Goal: Complete application form

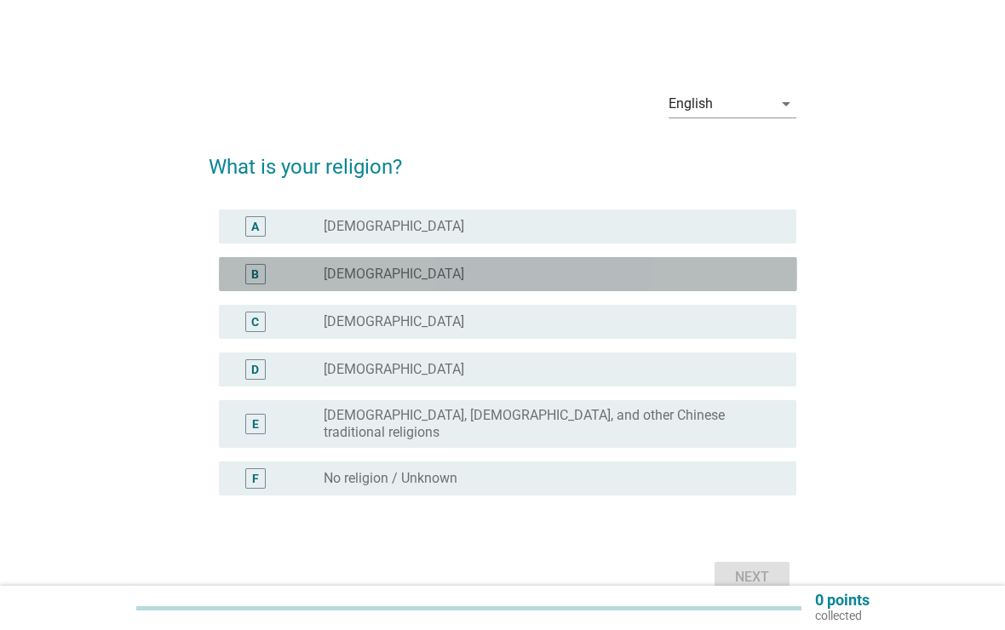
click at [274, 277] on div "B" at bounding box center [255, 274] width 46 height 20
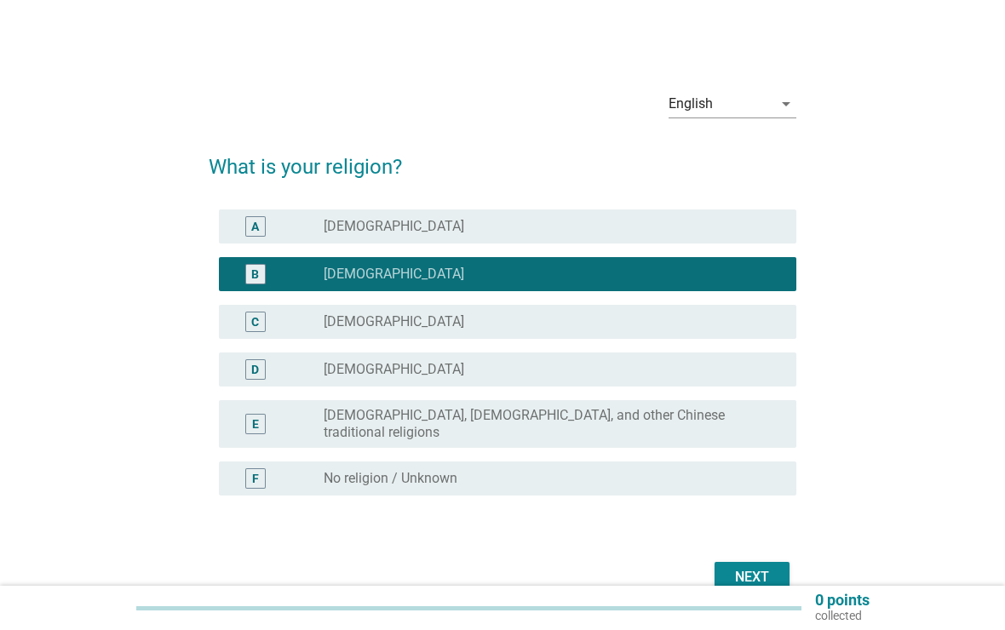
click at [751, 567] on div "Next" at bounding box center [752, 577] width 48 height 20
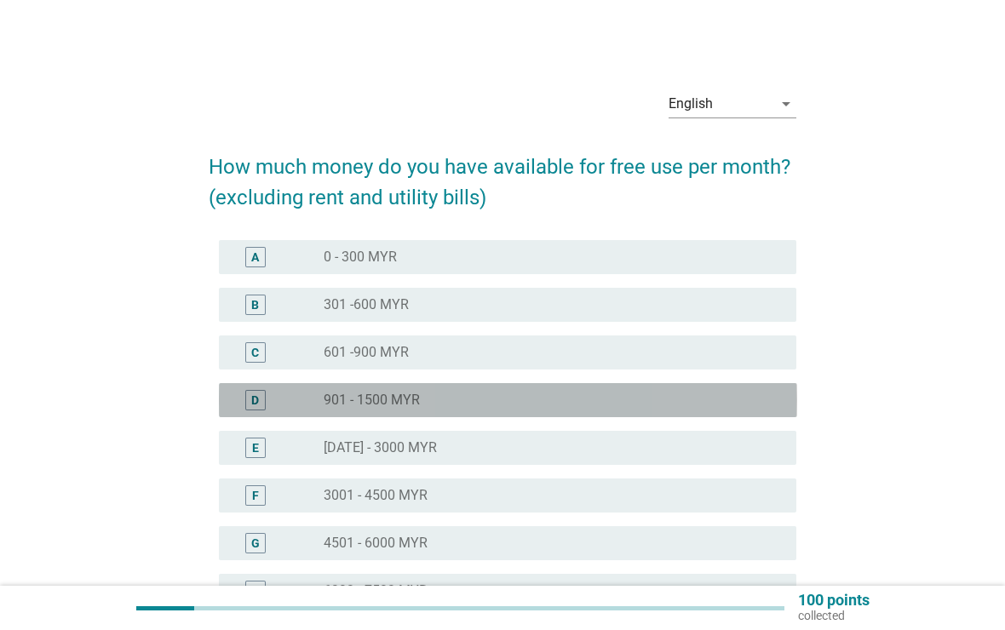
click at [430, 397] on div "radio_button_unchecked 901 - 1500 MYR" at bounding box center [546, 400] width 445 height 17
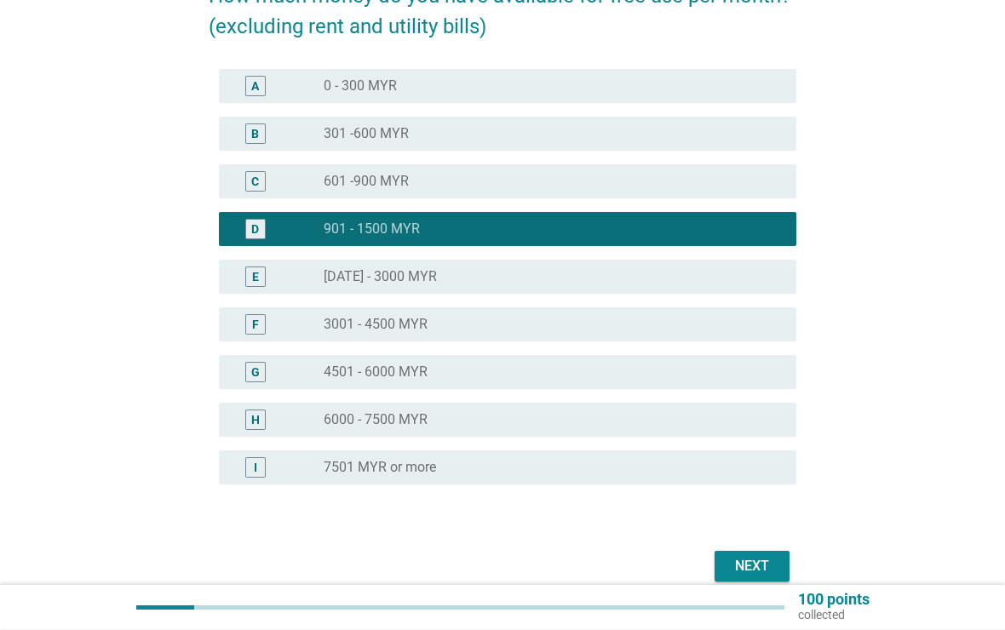
scroll to position [249, 0]
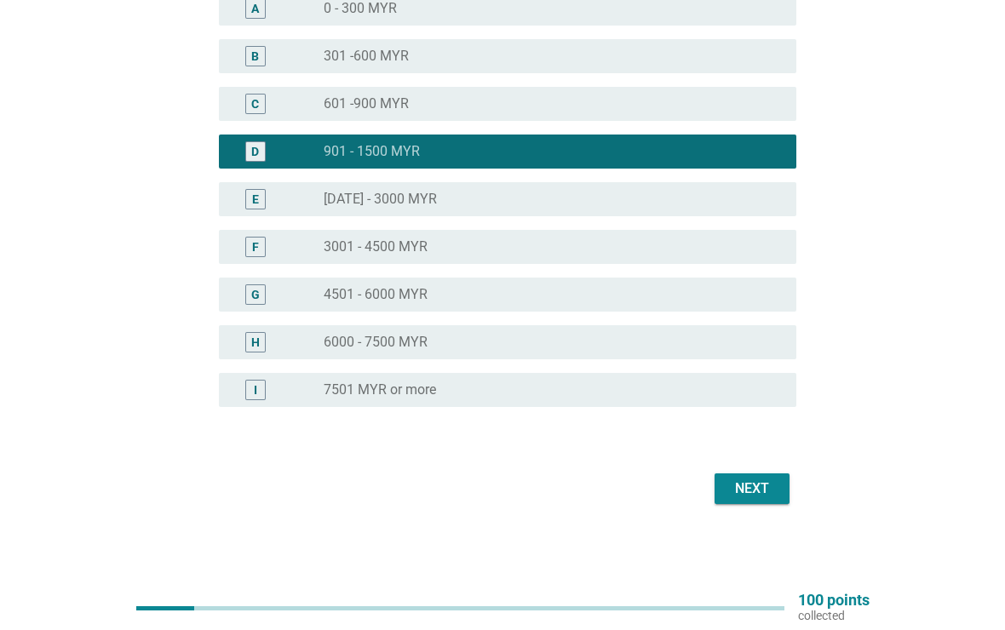
click at [745, 490] on div "Next" at bounding box center [752, 489] width 48 height 20
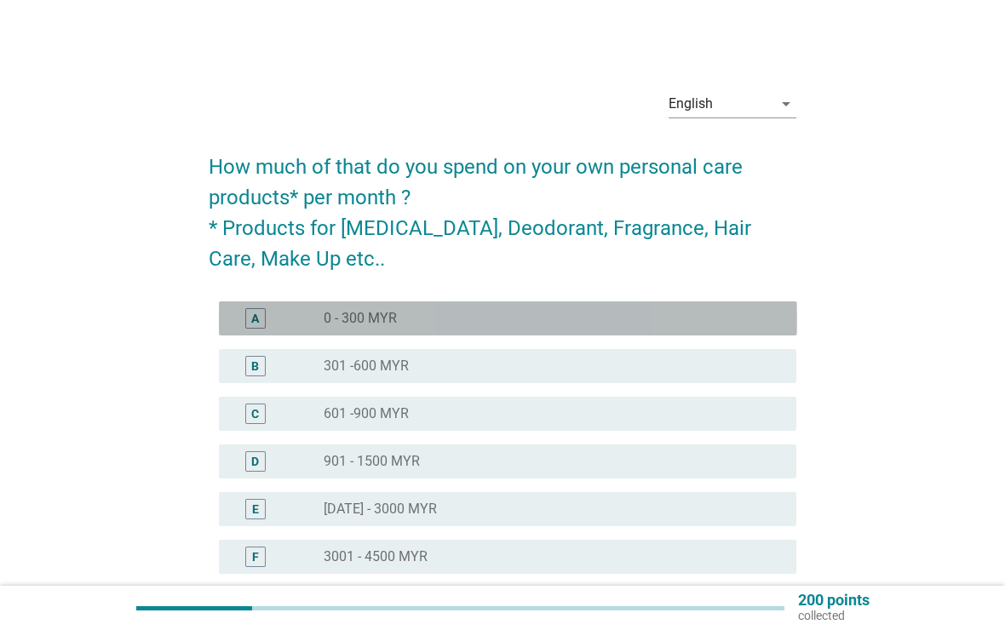
click at [261, 320] on div "A" at bounding box center [255, 318] width 20 height 20
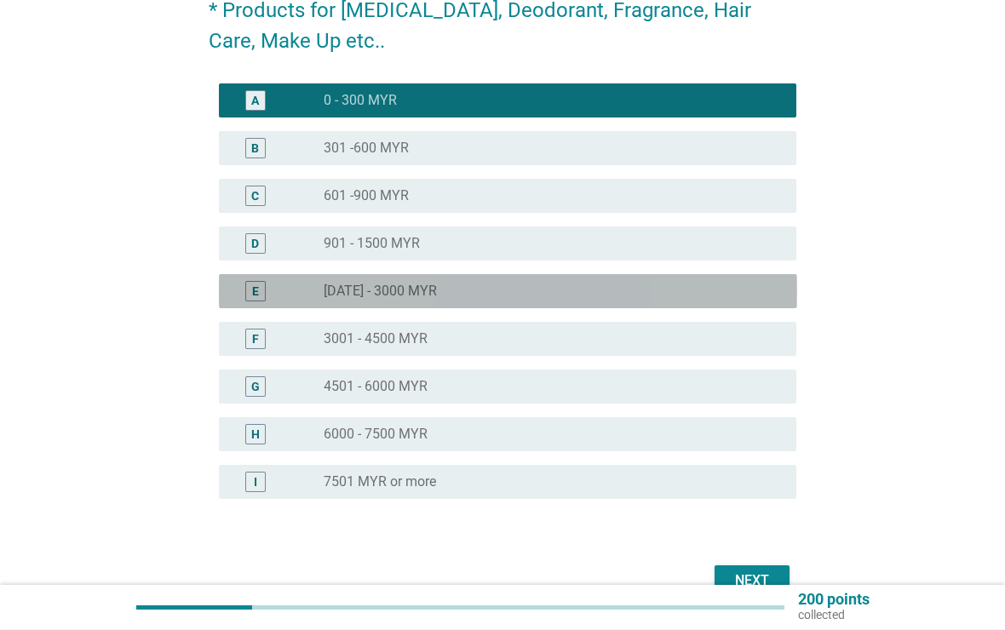
scroll to position [310, 0]
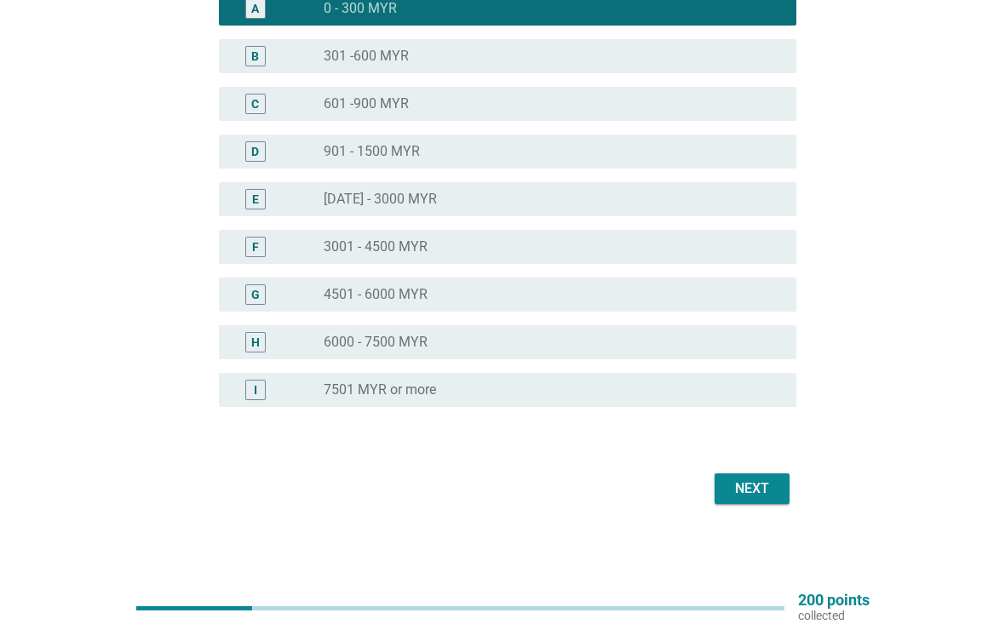
click at [750, 486] on div "Next" at bounding box center [752, 489] width 48 height 20
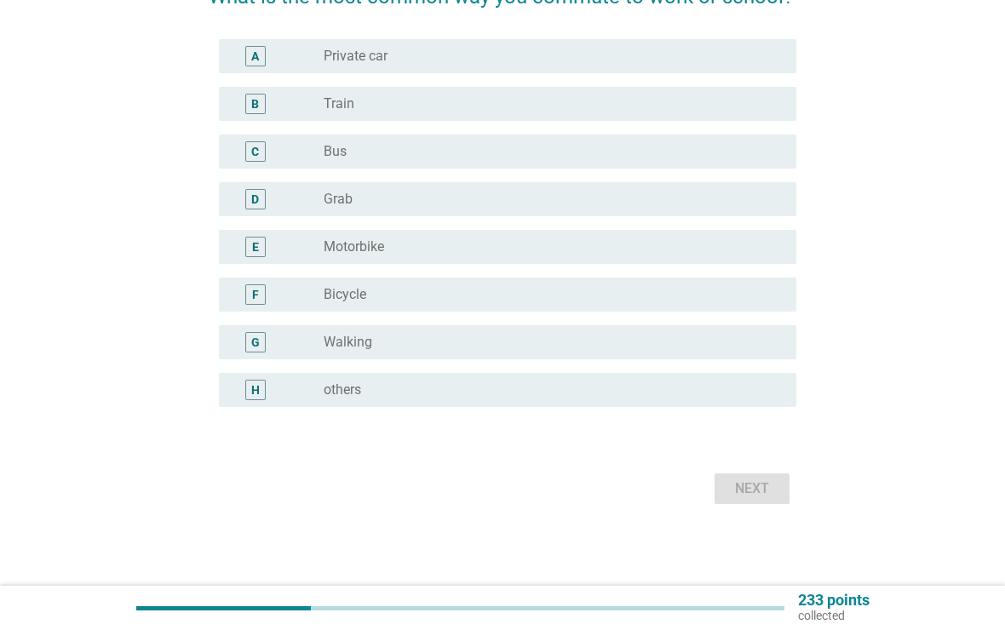
scroll to position [0, 0]
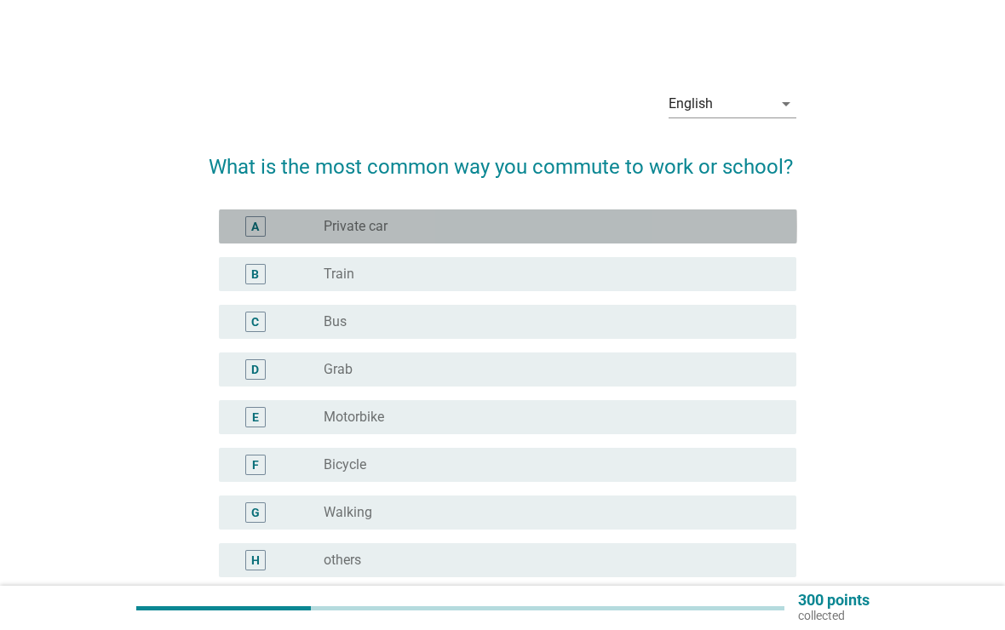
click at [318, 221] on div "A" at bounding box center [278, 226] width 92 height 20
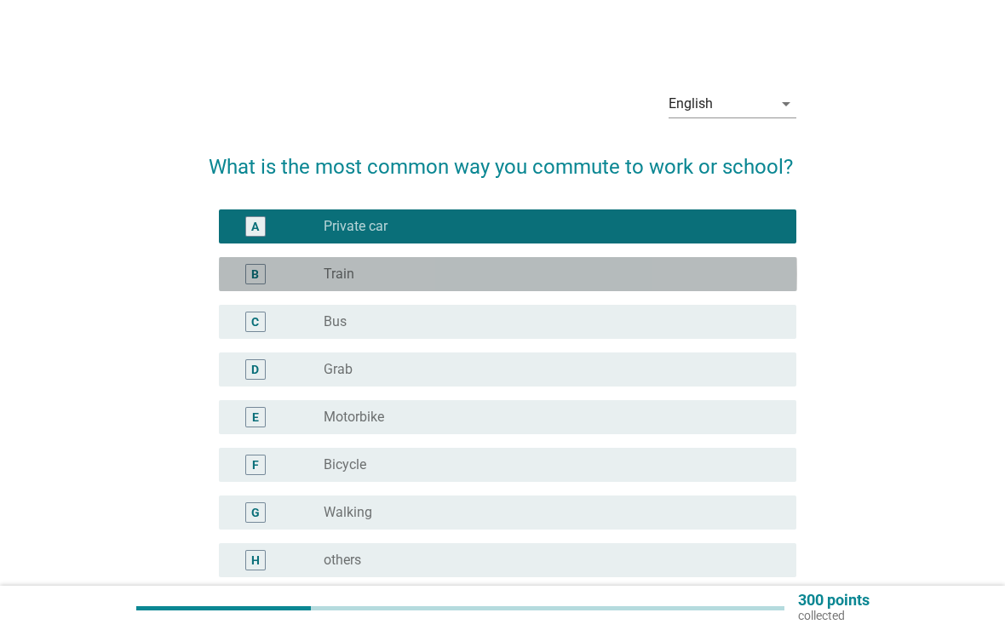
click at [281, 271] on div "B" at bounding box center [278, 274] width 92 height 20
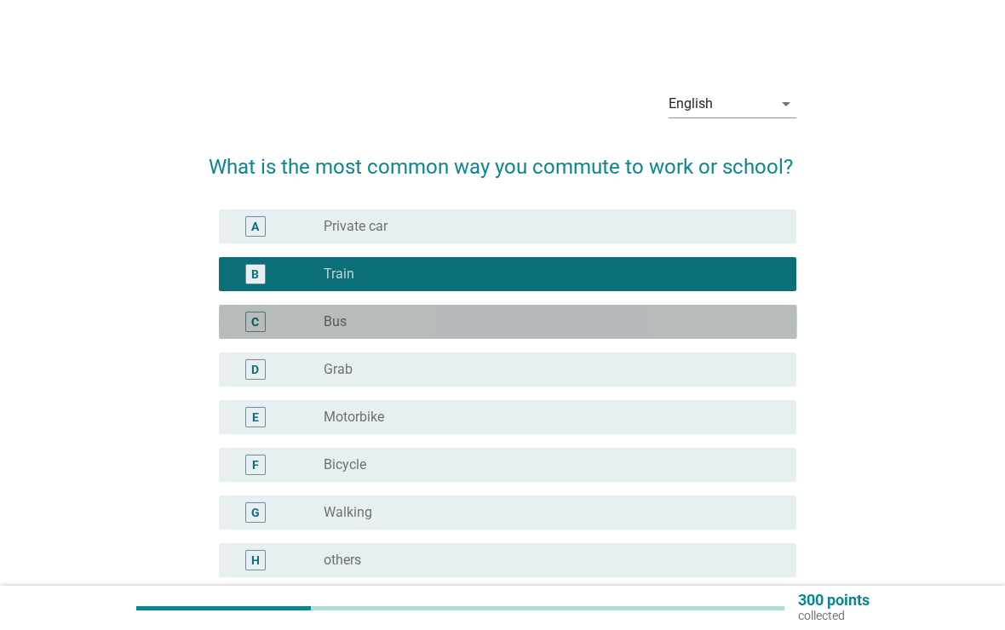
click at [289, 318] on div "C" at bounding box center [278, 322] width 92 height 20
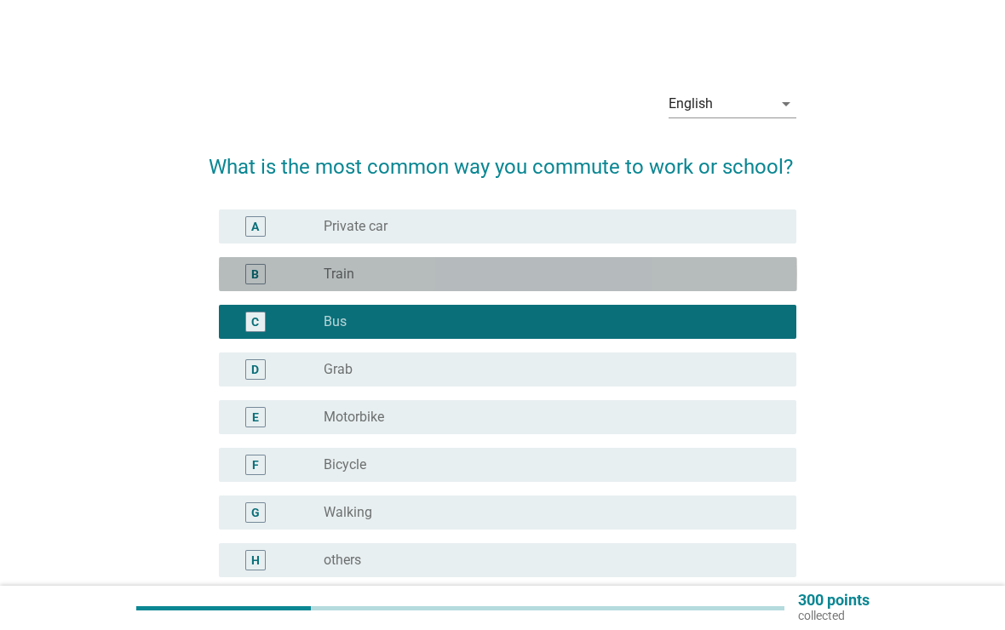
click at [282, 273] on div "B" at bounding box center [278, 274] width 92 height 20
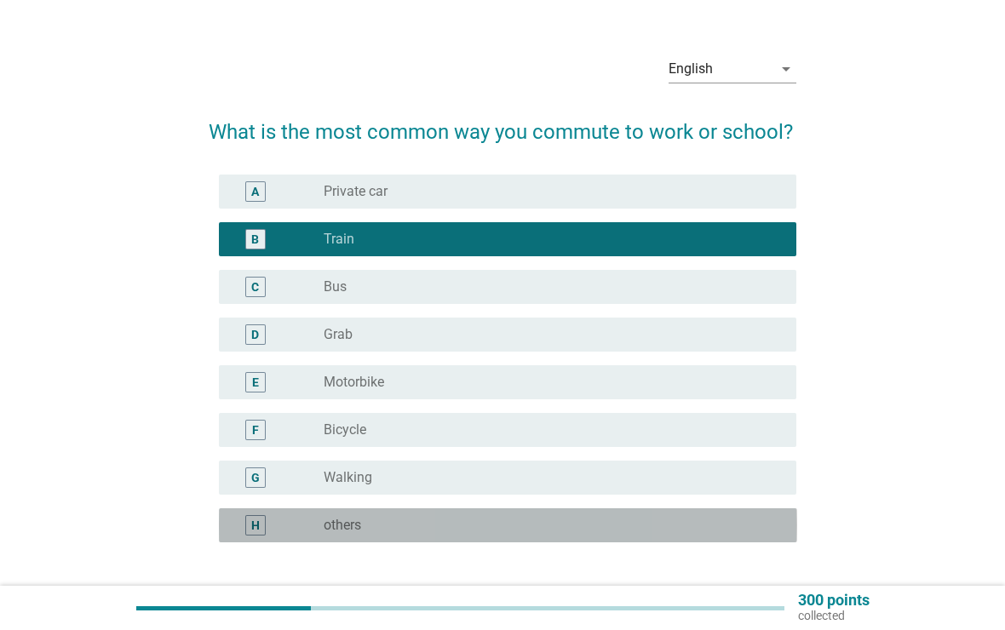
scroll to position [170, 0]
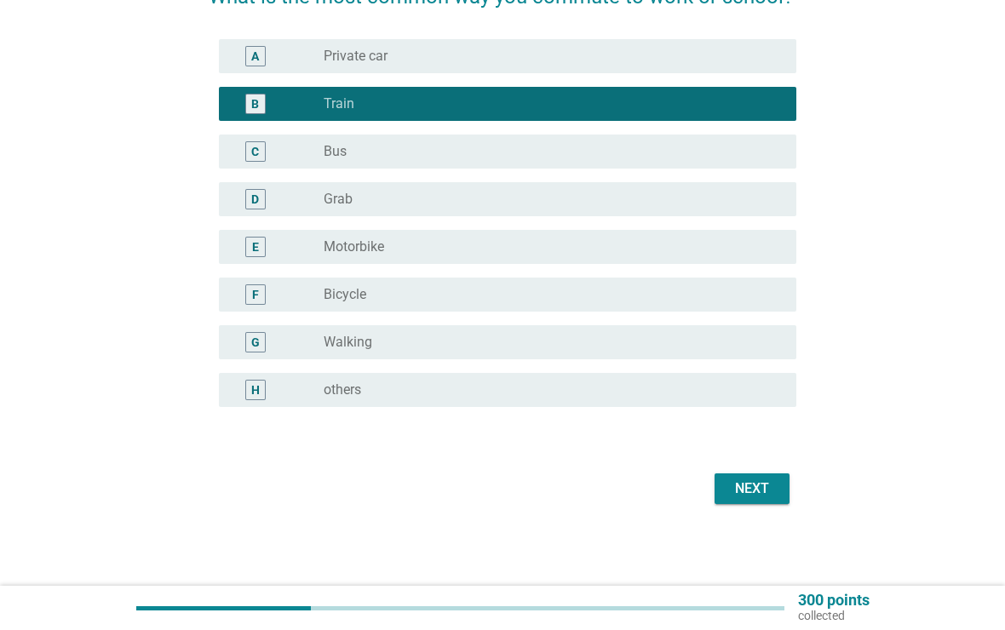
click at [748, 481] on div "Next" at bounding box center [752, 489] width 48 height 20
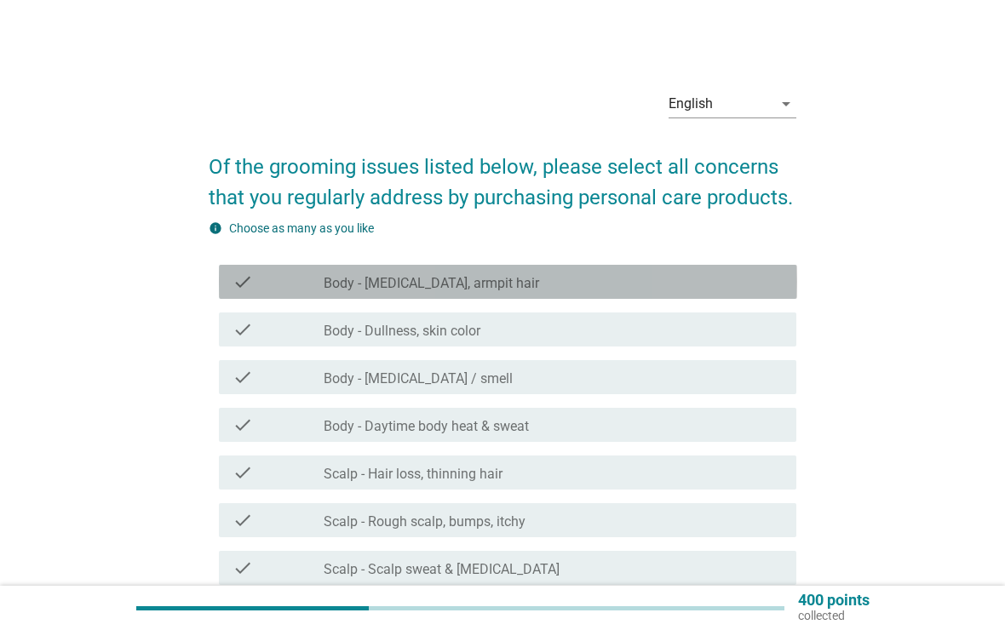
click at [355, 281] on label "Body - [MEDICAL_DATA], armpit hair" at bounding box center [431, 283] width 215 height 17
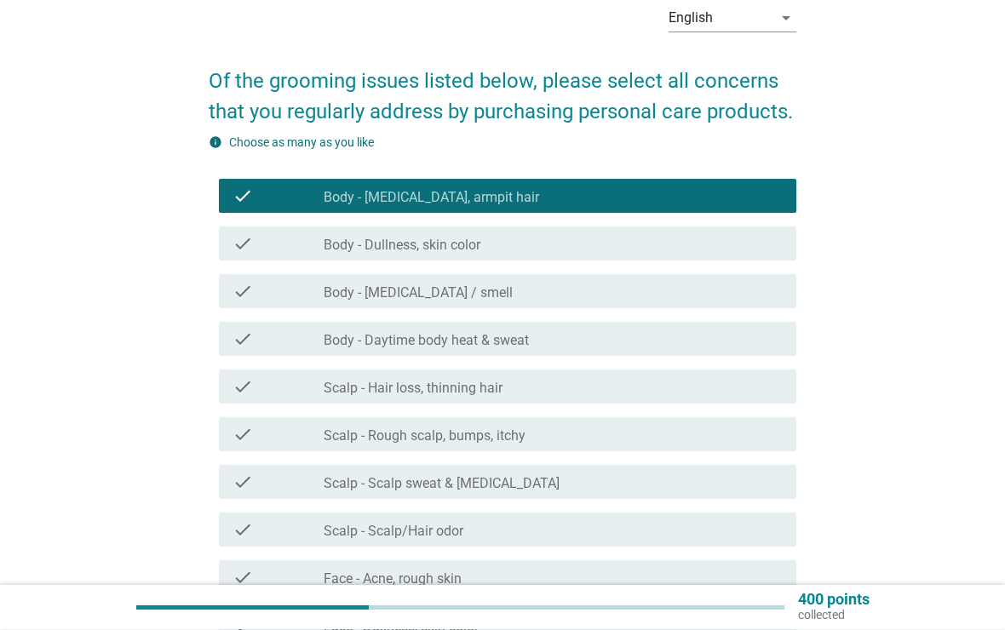
scroll to position [86, 0]
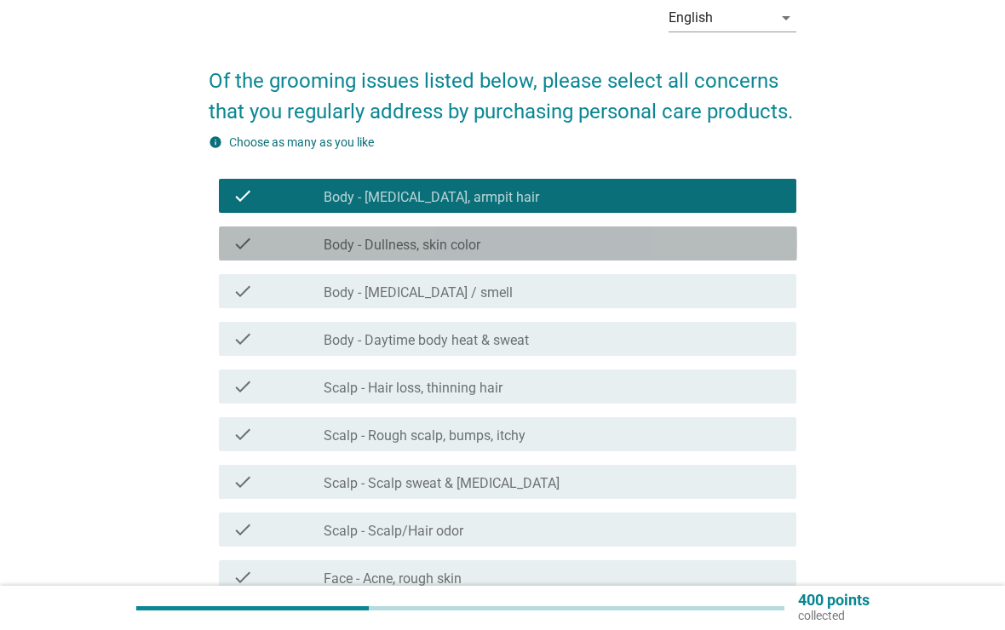
click at [318, 235] on div "check" at bounding box center [278, 243] width 92 height 20
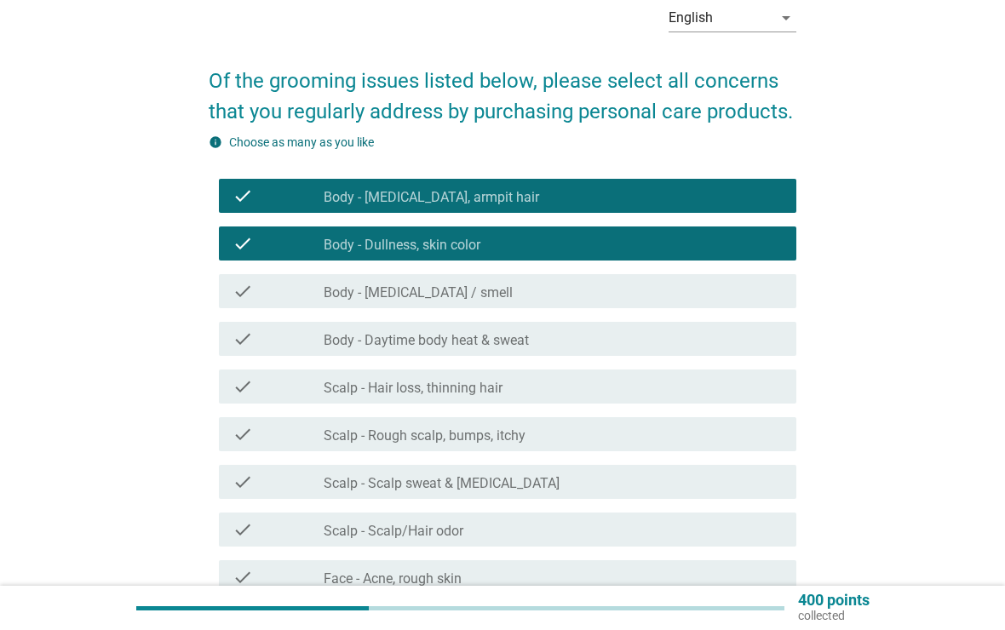
click at [315, 291] on div "check" at bounding box center [278, 291] width 92 height 20
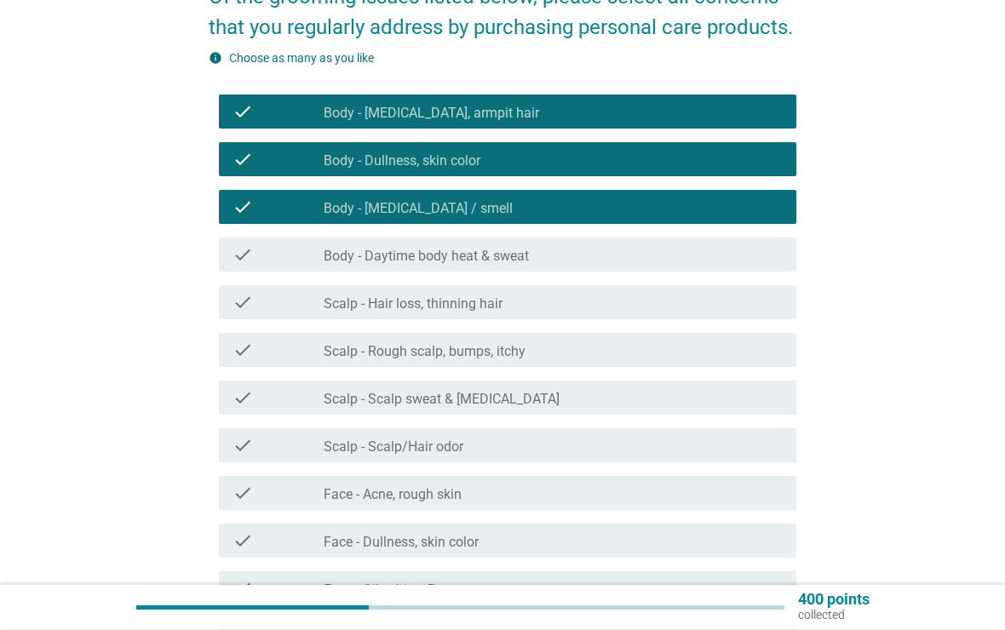
scroll to position [170, 0]
click at [312, 255] on div "check" at bounding box center [278, 254] width 92 height 20
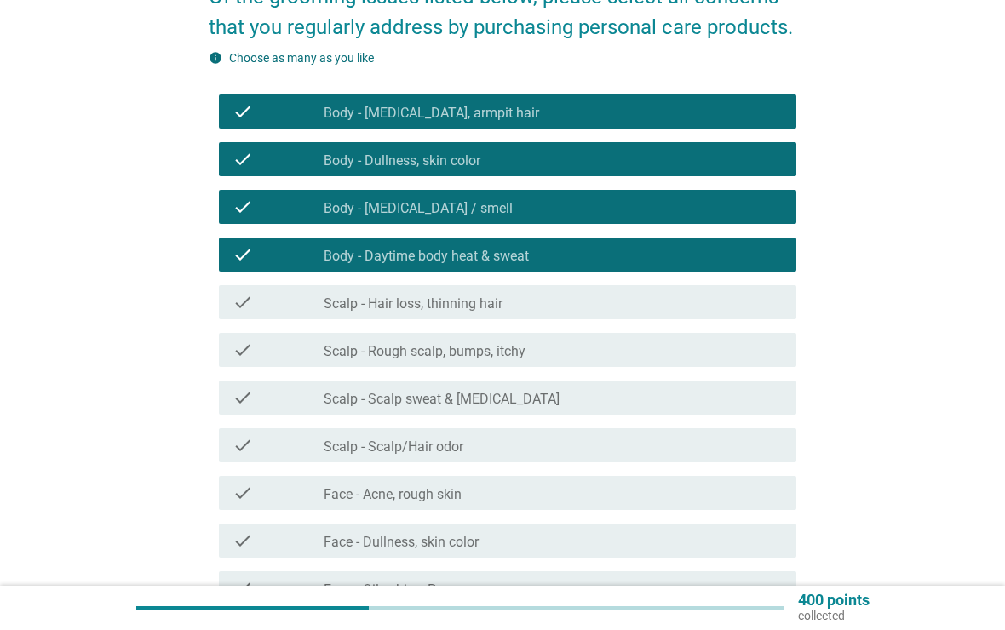
click at [327, 301] on label "Scalp - Hair loss, thinning hair" at bounding box center [413, 303] width 179 height 17
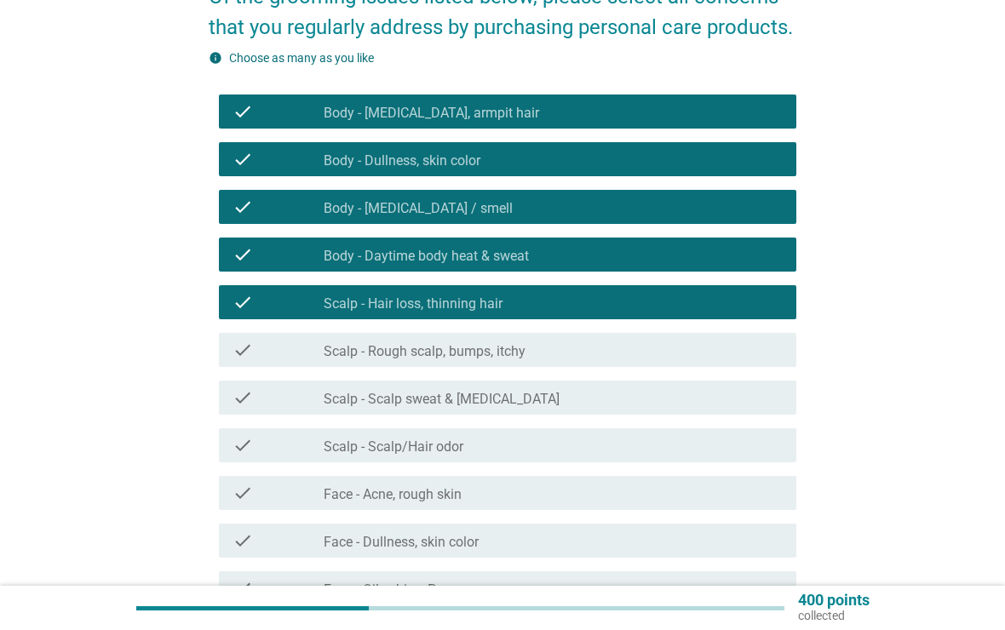
click at [337, 347] on label "Scalp - Rough scalp, bumps, itchy" at bounding box center [425, 351] width 202 height 17
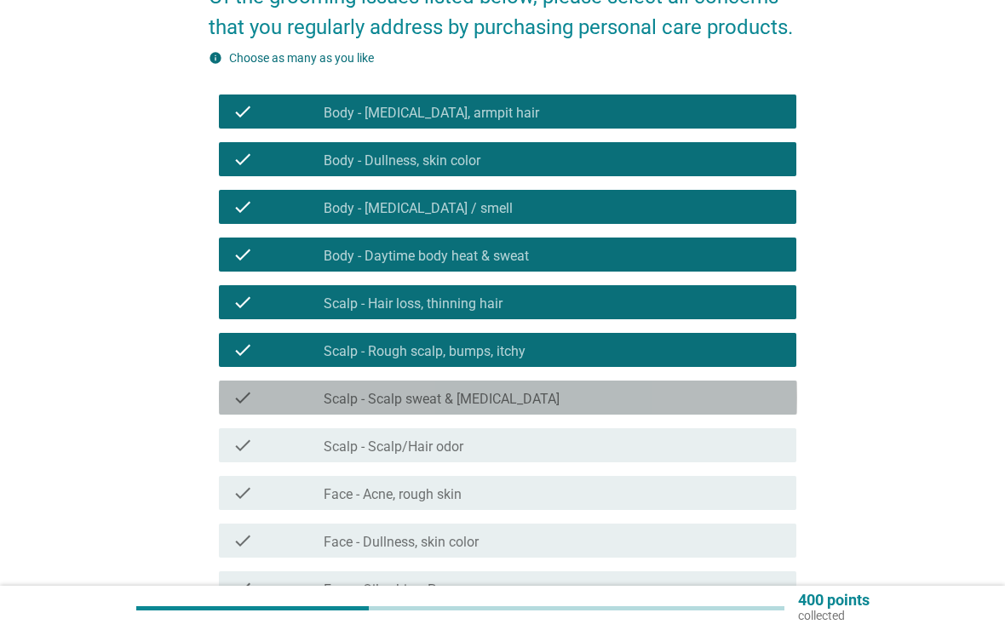
click at [356, 391] on label "Scalp - Scalp sweat & [MEDICAL_DATA]" at bounding box center [442, 399] width 236 height 17
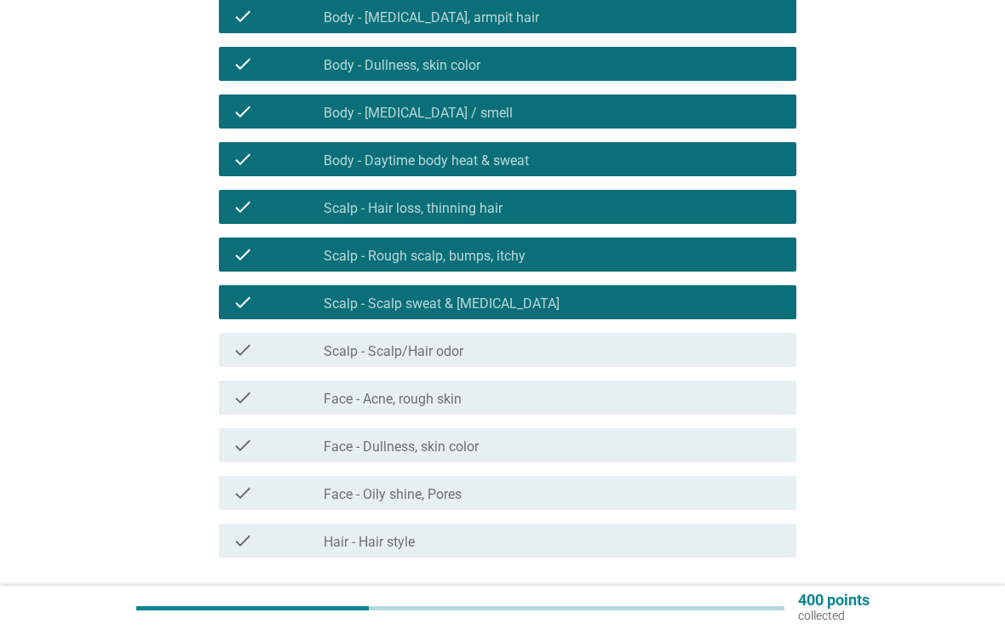
click at [362, 358] on label "Scalp - Scalp/Hair odor" at bounding box center [394, 351] width 140 height 17
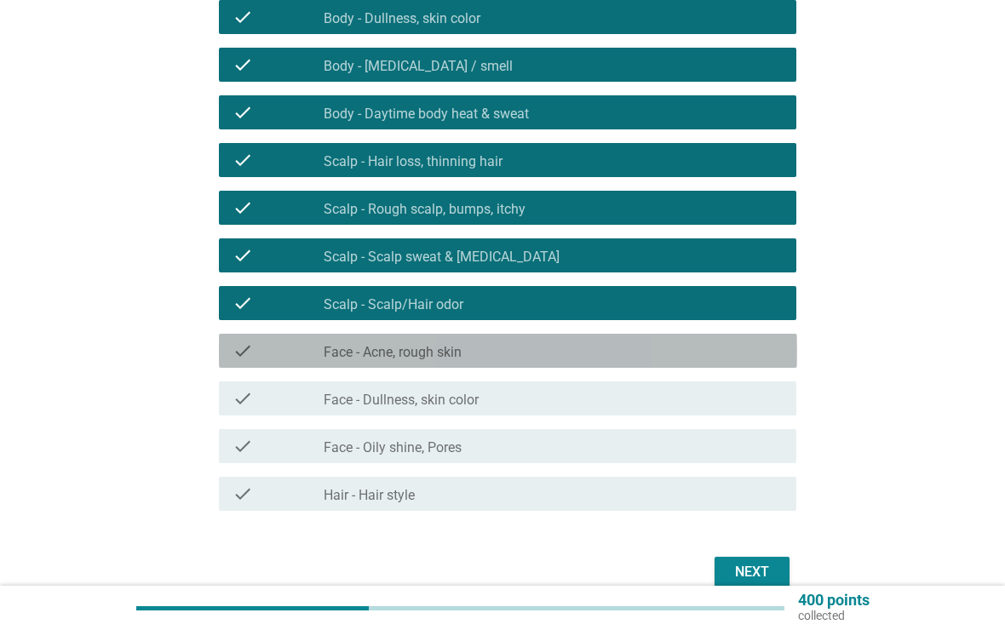
scroll to position [321, 0]
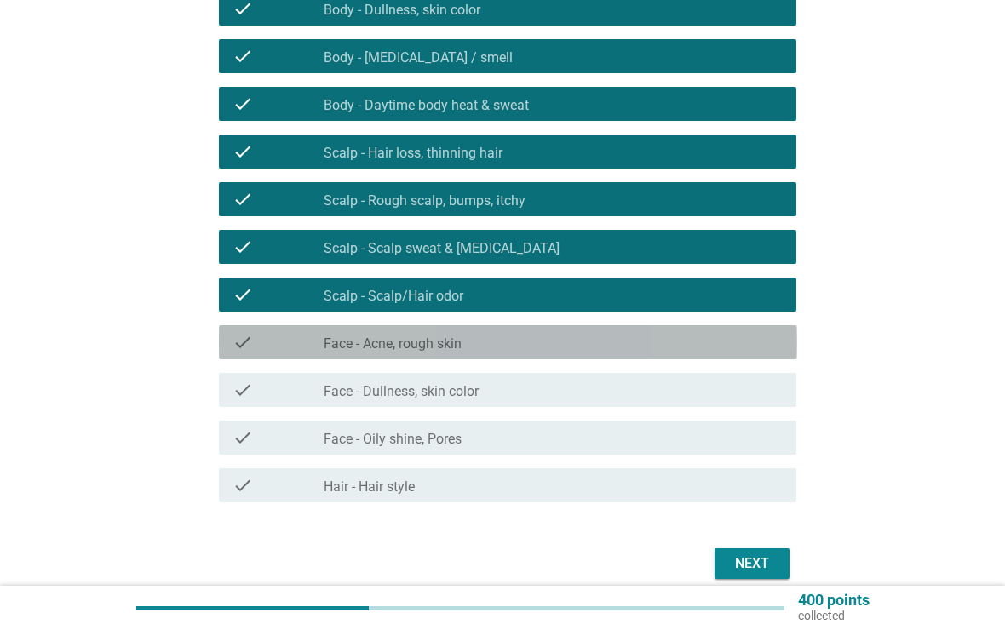
click at [359, 339] on label "Face - Acne, rough skin" at bounding box center [393, 343] width 138 height 17
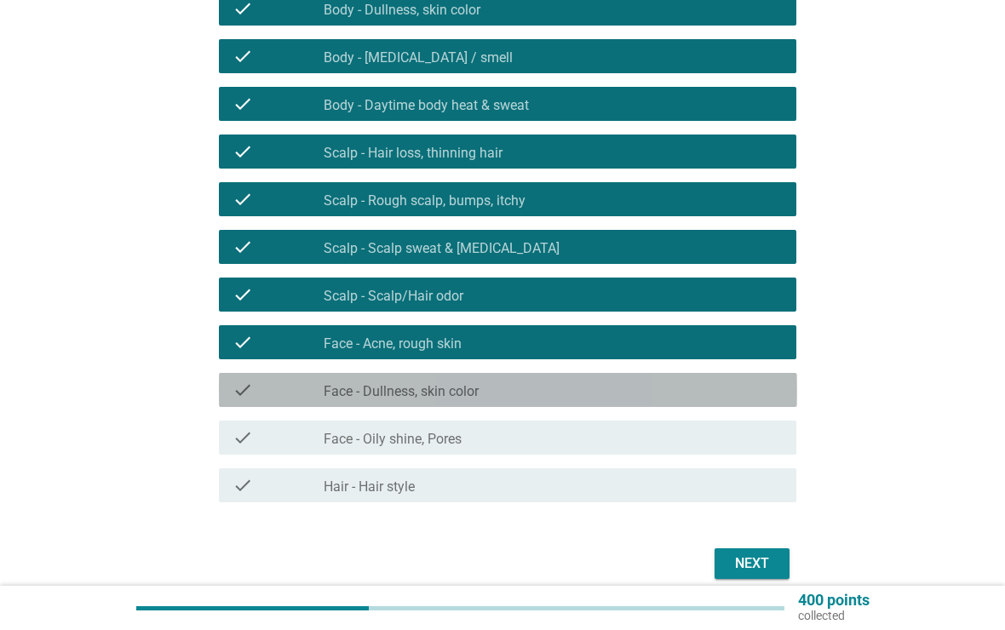
click at [360, 392] on label "Face - Dullness, skin color" at bounding box center [401, 391] width 155 height 17
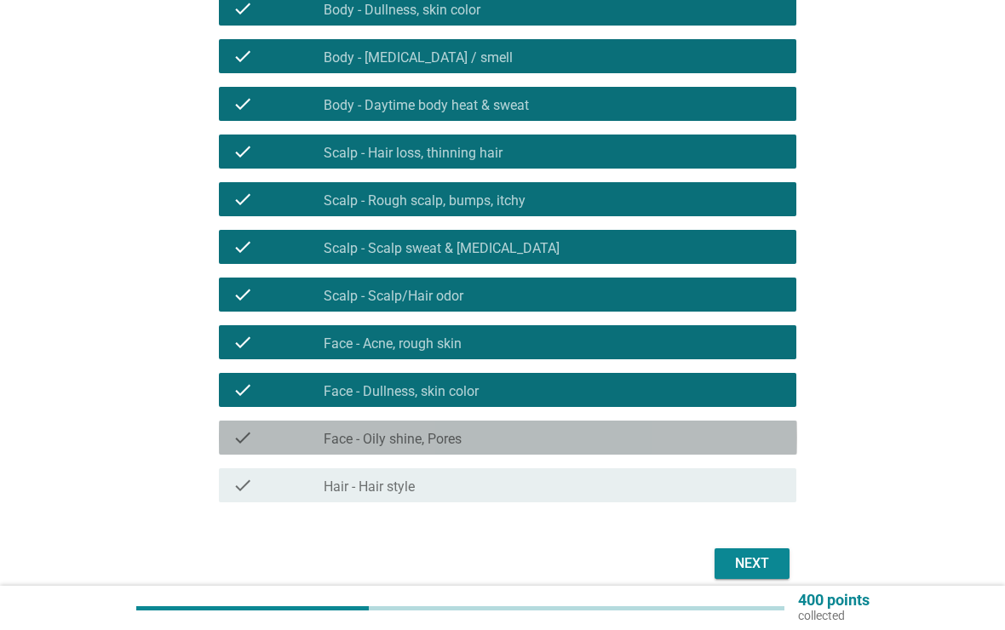
click at [369, 432] on label "Face - Oily shine, Pores" at bounding box center [393, 439] width 138 height 17
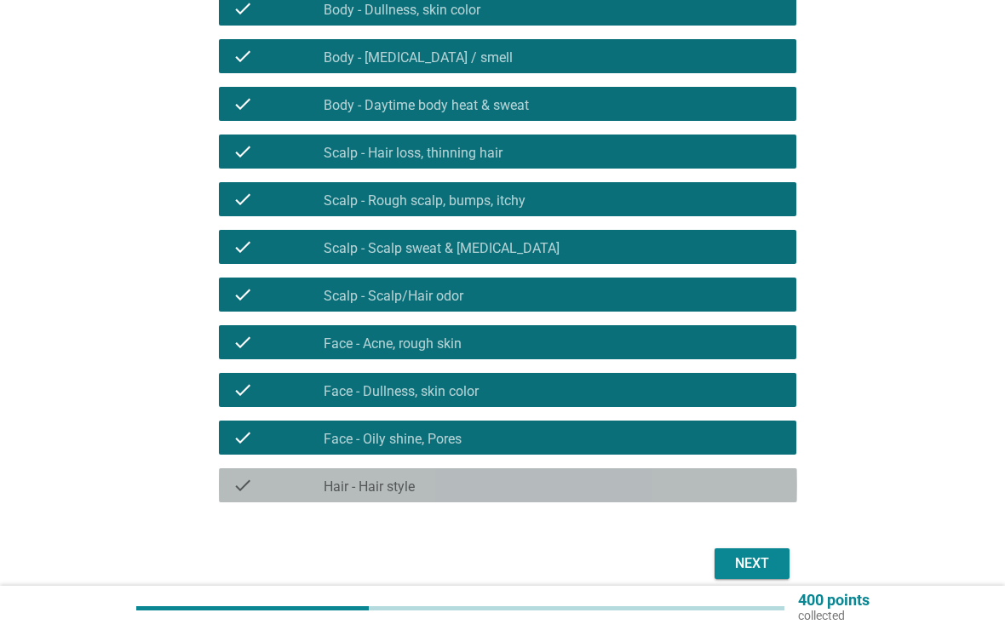
click at [362, 479] on label "Hair - Hair style" at bounding box center [369, 487] width 91 height 17
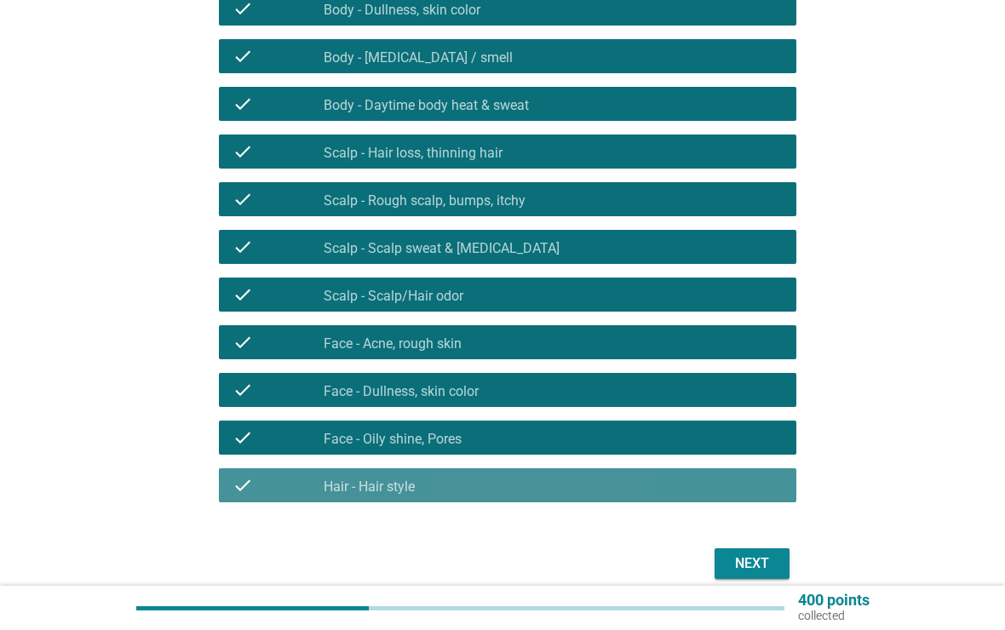
click at [665, 488] on div "check_box Hair - Hair style" at bounding box center [553, 485] width 459 height 20
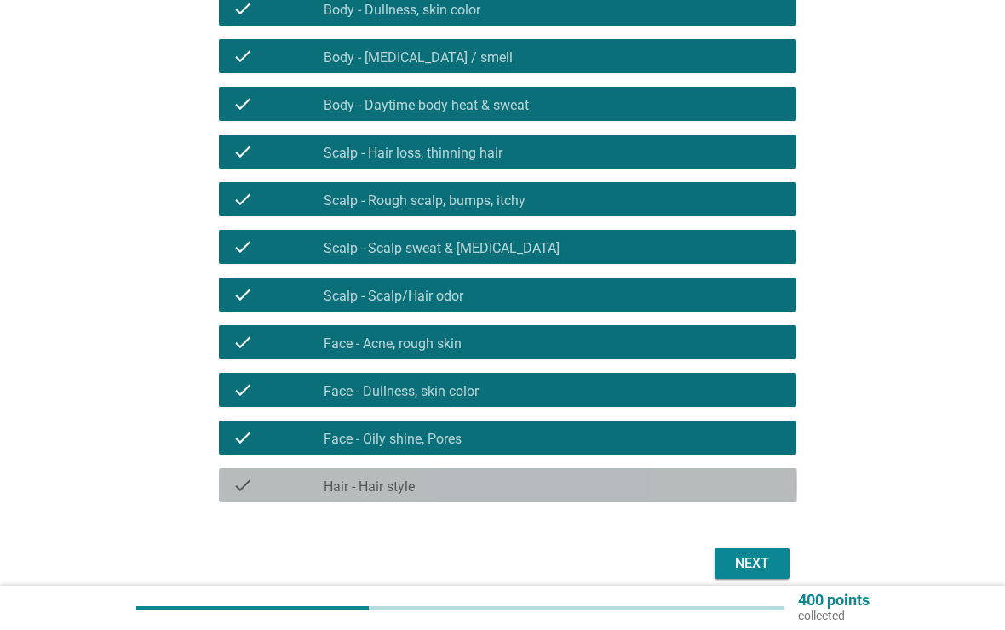
click at [662, 493] on div "check_box Hair - Hair style" at bounding box center [553, 485] width 459 height 20
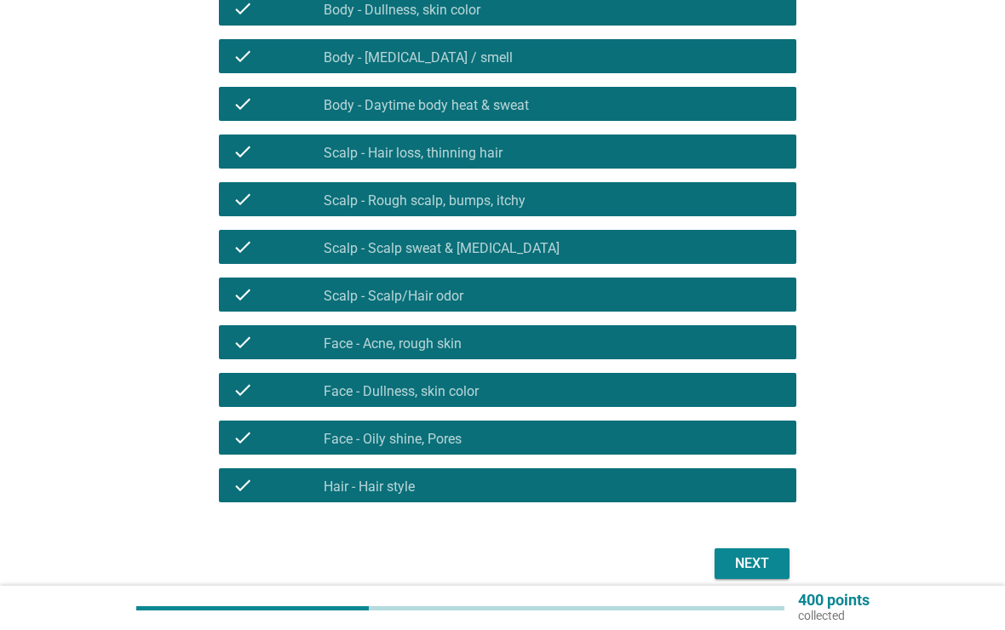
click at [729, 562] on div "Next" at bounding box center [752, 563] width 48 height 20
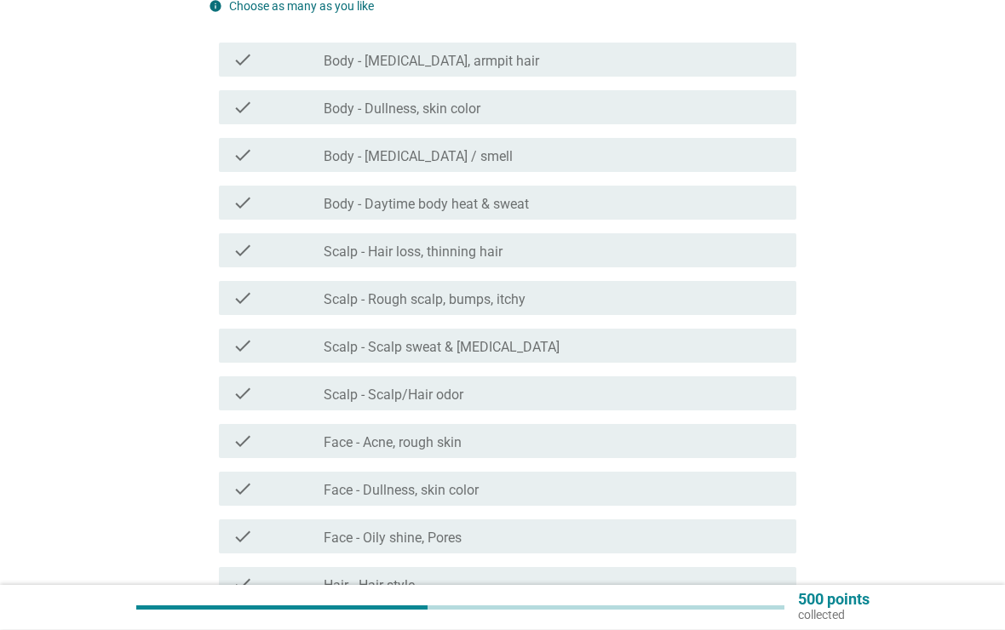
scroll to position [253, 0]
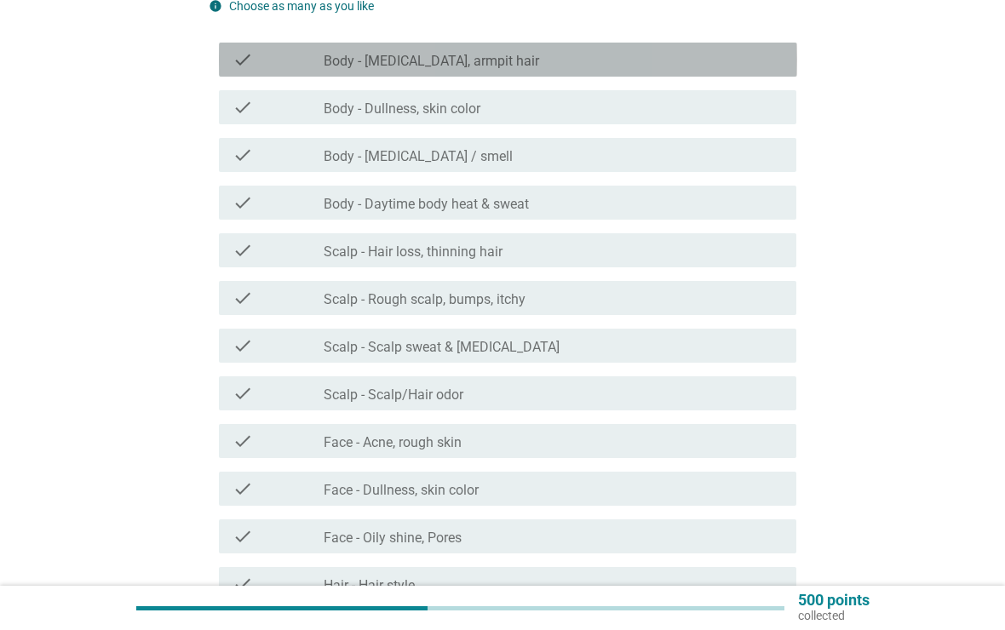
click at [731, 63] on div "check_box_outline_blank Body - [MEDICAL_DATA], armpit hair" at bounding box center [553, 59] width 459 height 20
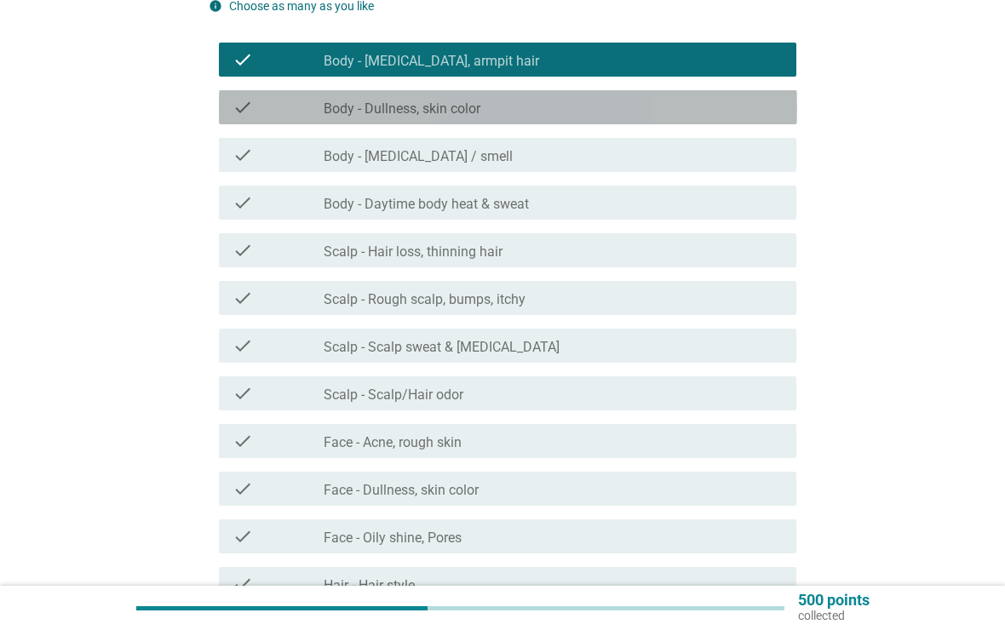
click at [712, 117] on div "check_box_outline_blank Body - Dullness, skin color" at bounding box center [553, 107] width 459 height 20
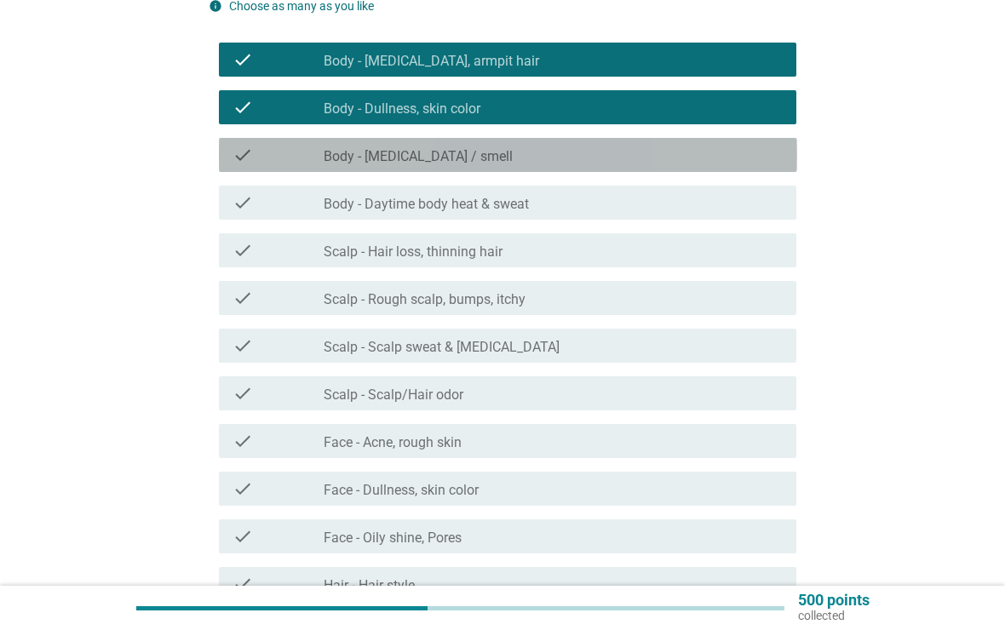
click at [697, 153] on div "check_box_outline_blank Body - [MEDICAL_DATA] / smell" at bounding box center [553, 155] width 459 height 20
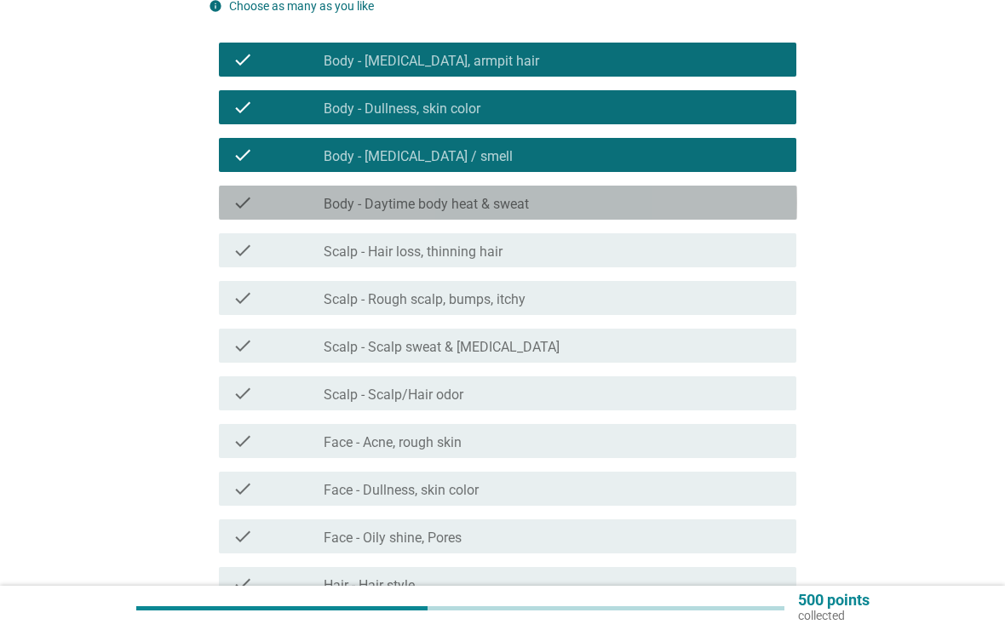
click at [671, 196] on div "check_box_outline_blank Body - Daytime body heat & sweat" at bounding box center [553, 202] width 459 height 20
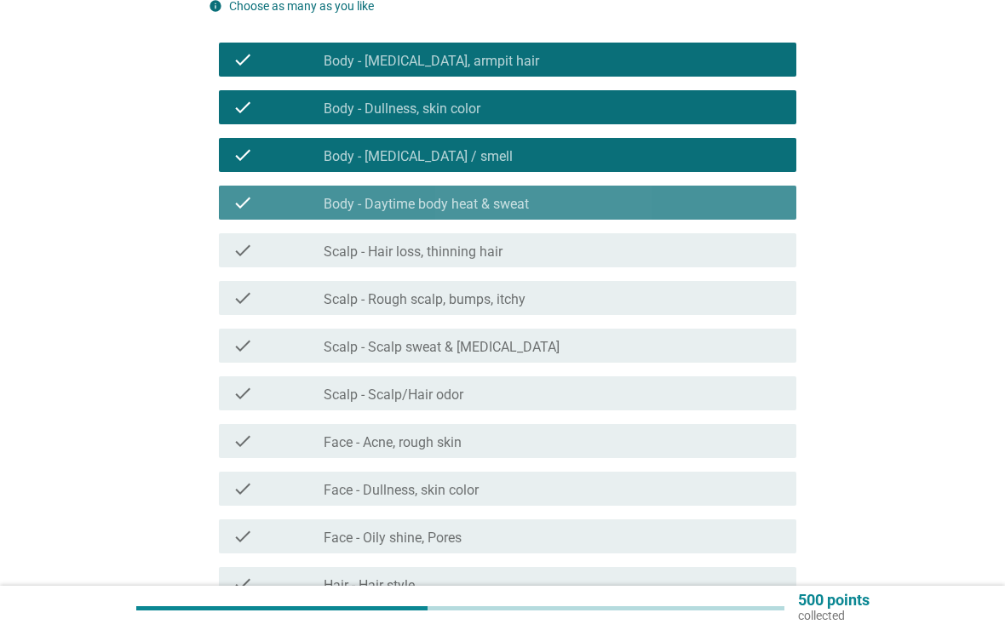
click at [652, 243] on div "check_box_outline_blank Scalp - Hair loss, thinning hair" at bounding box center [553, 250] width 459 height 20
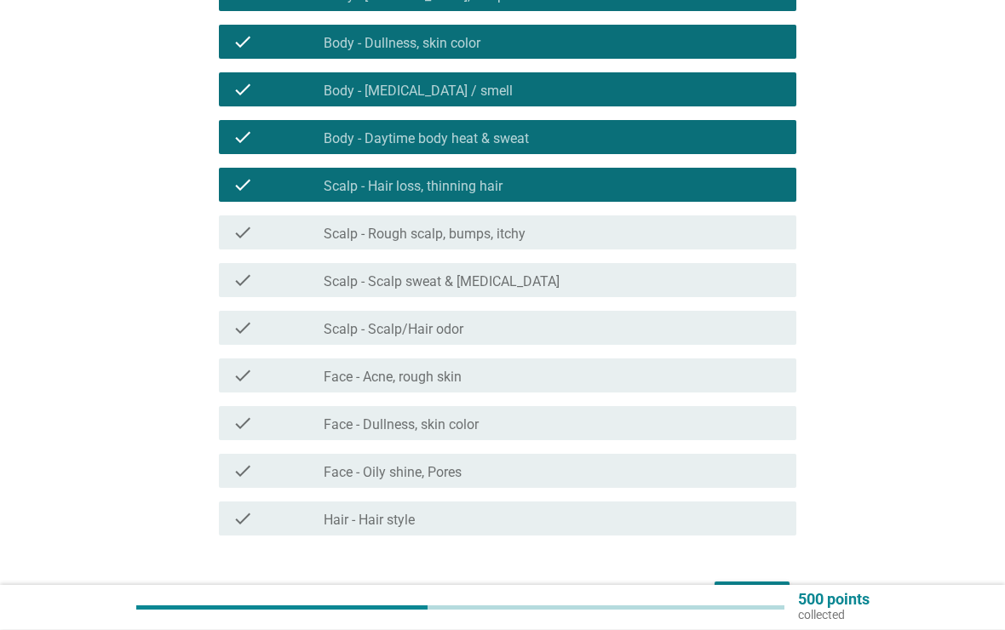
scroll to position [318, 0]
click at [662, 282] on div "check_box_outline_blank Scalp - Scalp sweat & [MEDICAL_DATA]" at bounding box center [553, 280] width 459 height 20
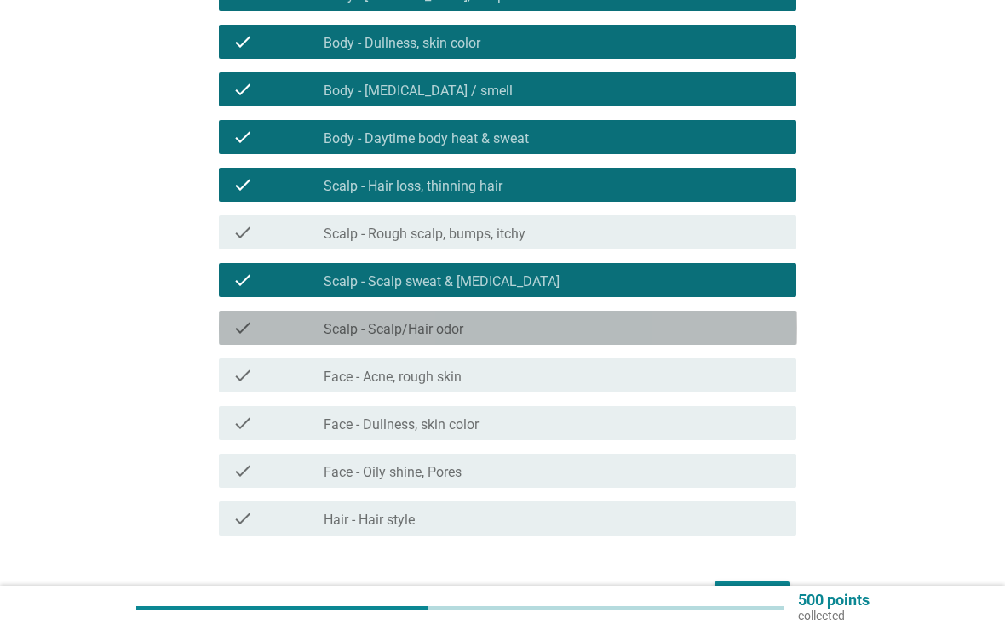
click at [643, 327] on div "check_box_outline_blank Scalp - Scalp/Hair odor" at bounding box center [553, 328] width 459 height 20
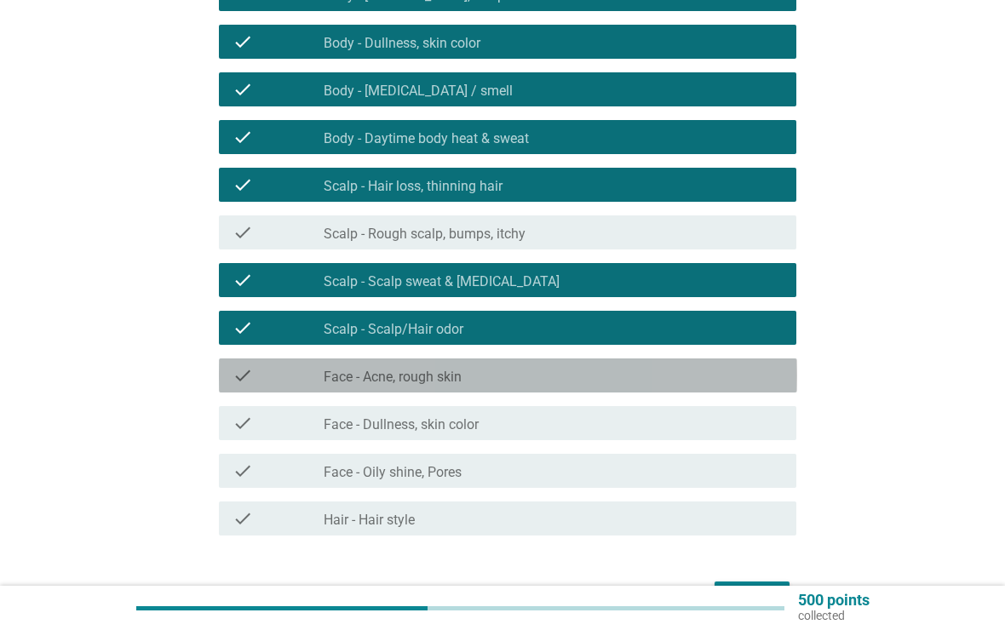
click at [640, 381] on div "check_box_outline_blank Face - Acne, rough skin" at bounding box center [553, 375] width 459 height 20
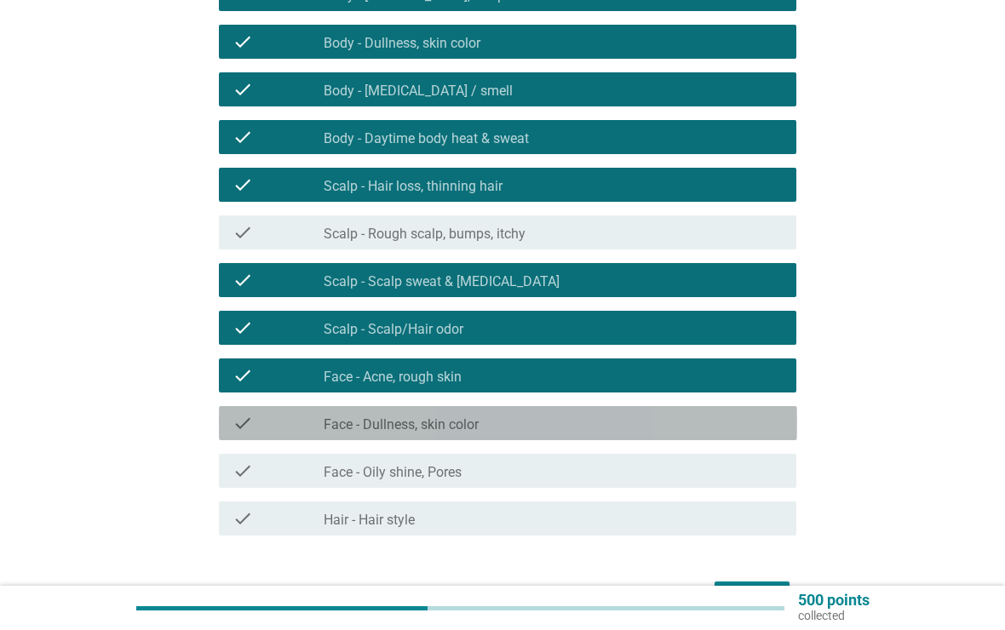
click at [626, 439] on div "check check_box_outline_blank Face - Dullness, skin color" at bounding box center [508, 423] width 578 height 34
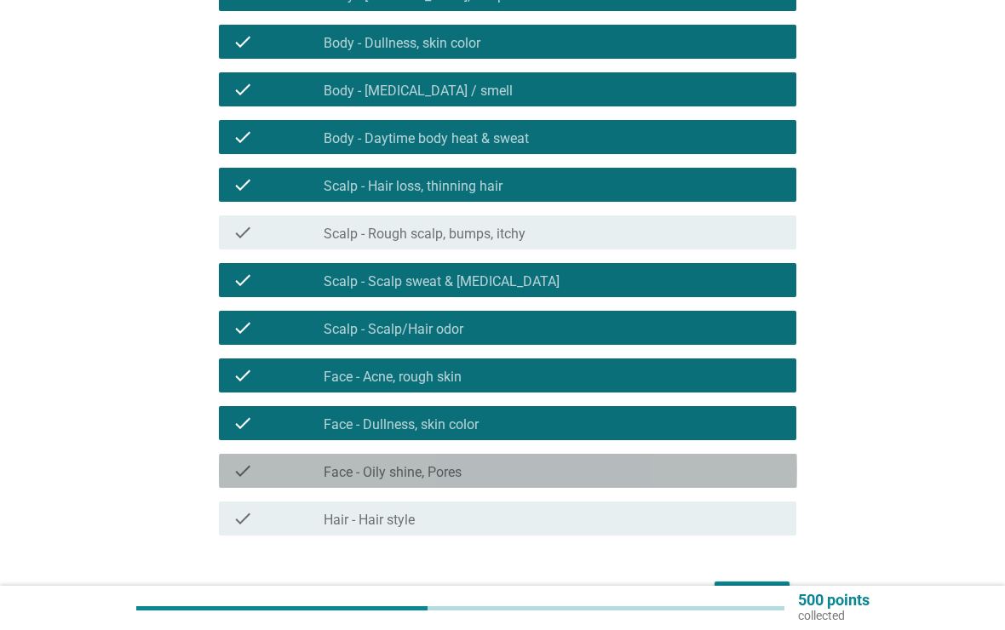
click at [631, 480] on div "check_box_outline_blank Face - Oily shine, Pores" at bounding box center [553, 471] width 459 height 20
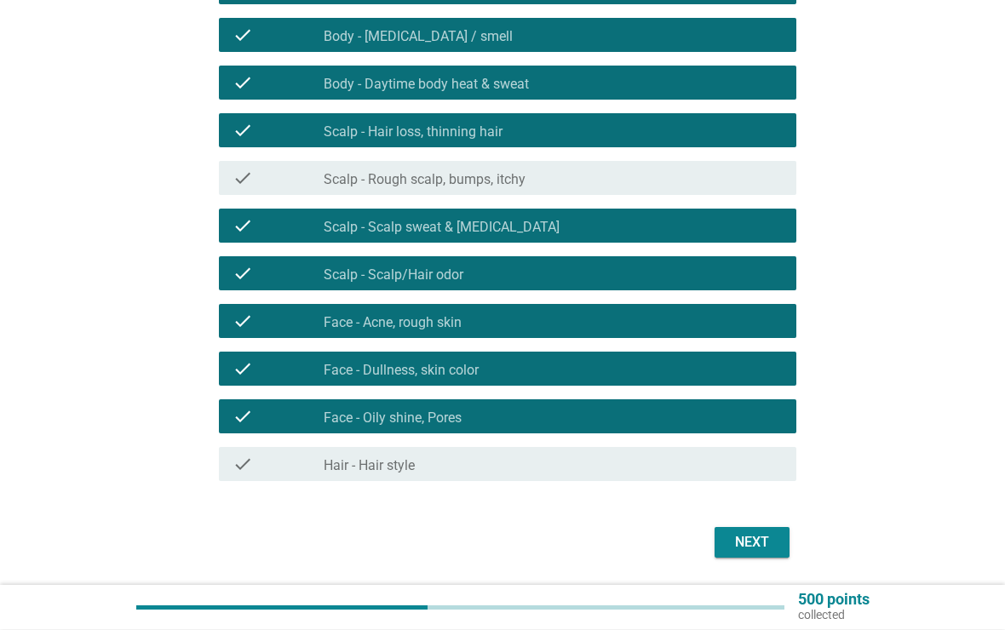
scroll to position [373, 0]
click at [747, 536] on div "Next" at bounding box center [752, 542] width 48 height 20
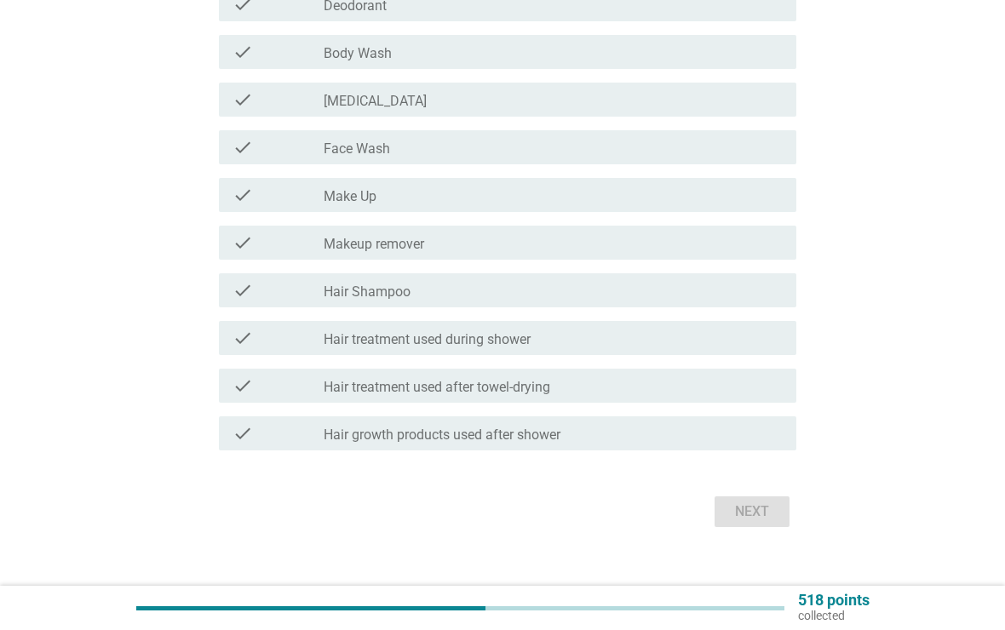
scroll to position [0, 0]
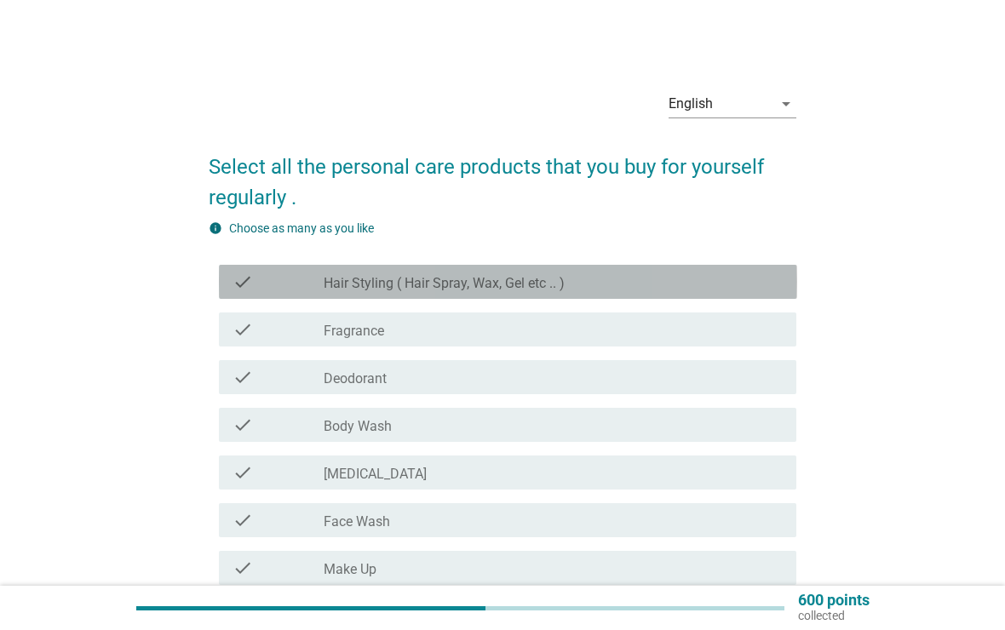
click at [295, 291] on div "check" at bounding box center [278, 282] width 92 height 20
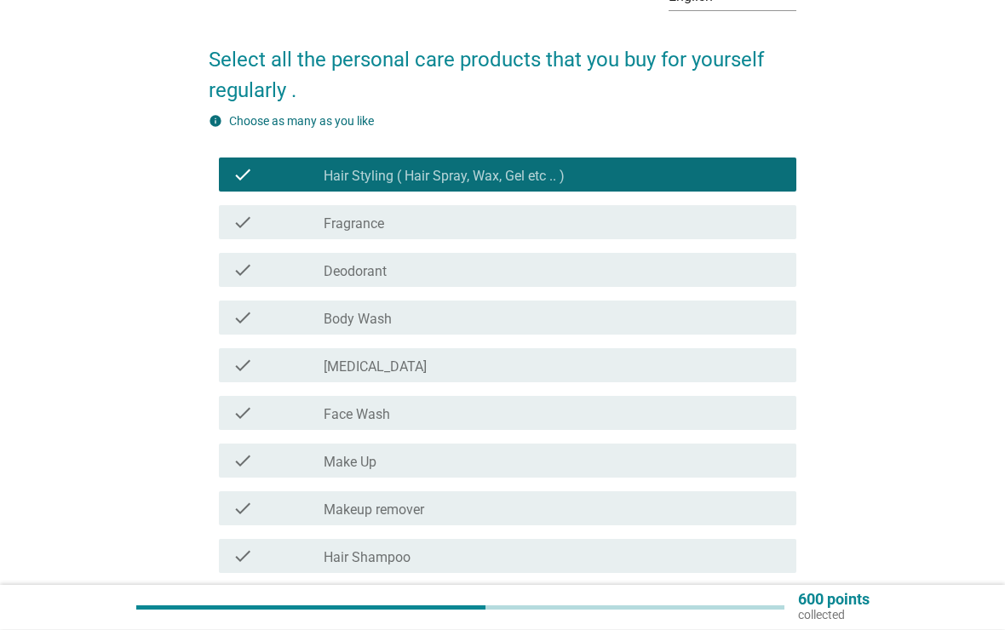
scroll to position [107, 0]
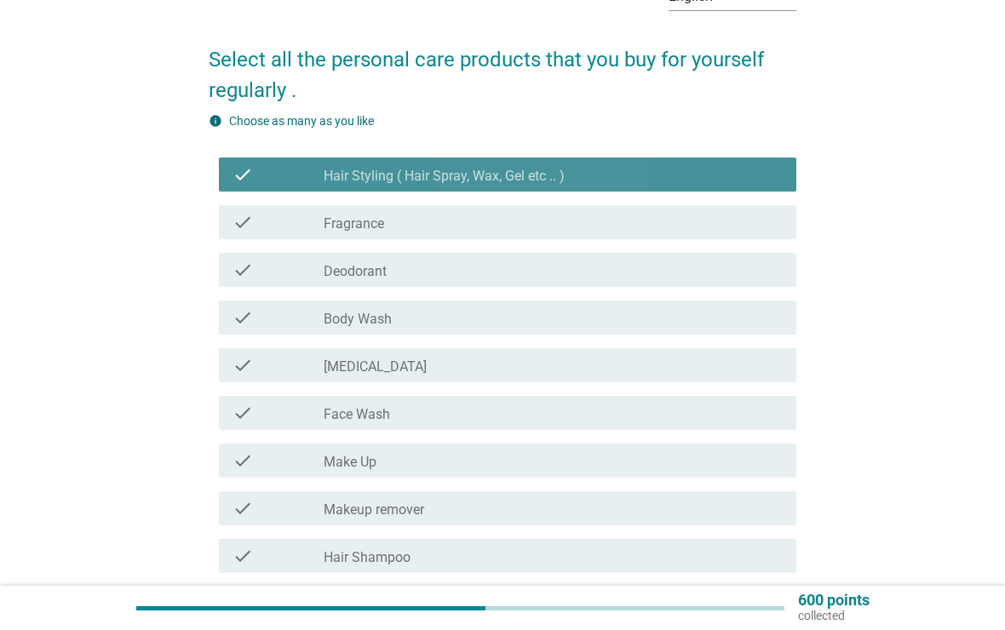
click at [314, 175] on div "check" at bounding box center [278, 174] width 92 height 20
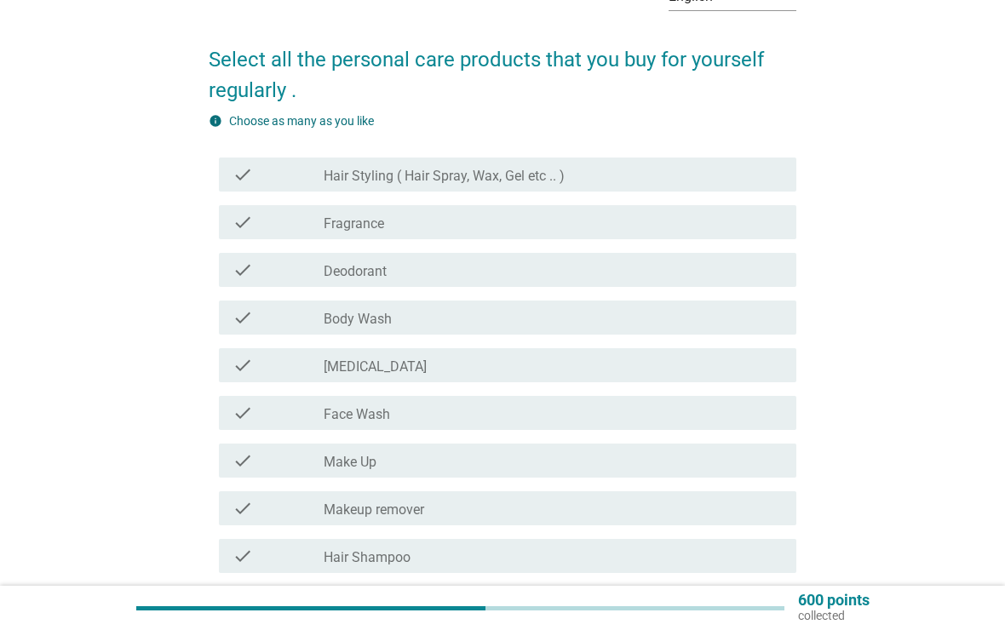
click at [325, 322] on label "Body Wash" at bounding box center [358, 319] width 68 height 17
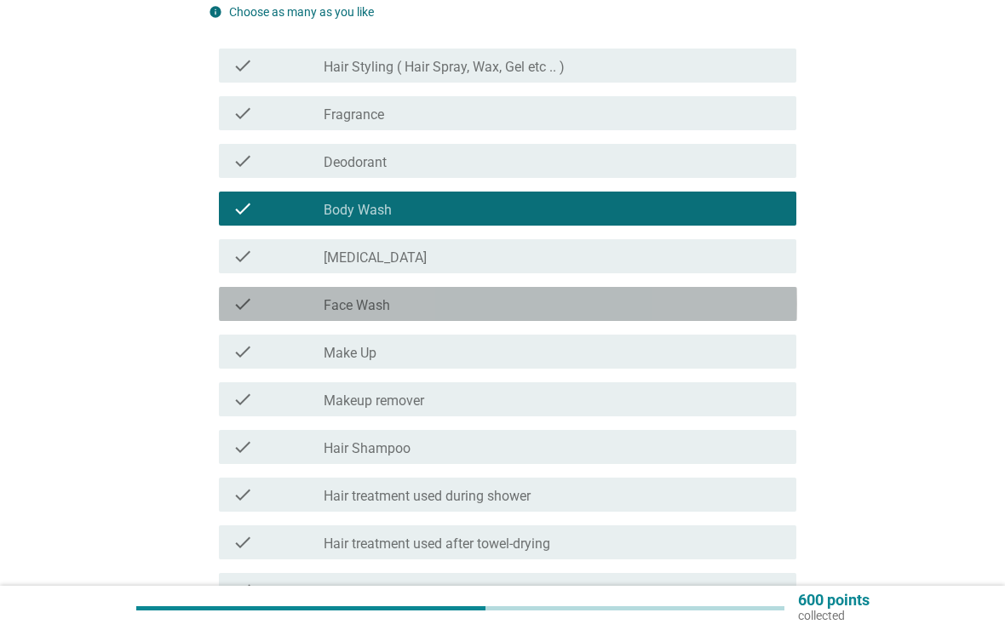
scroll to position [224, 0]
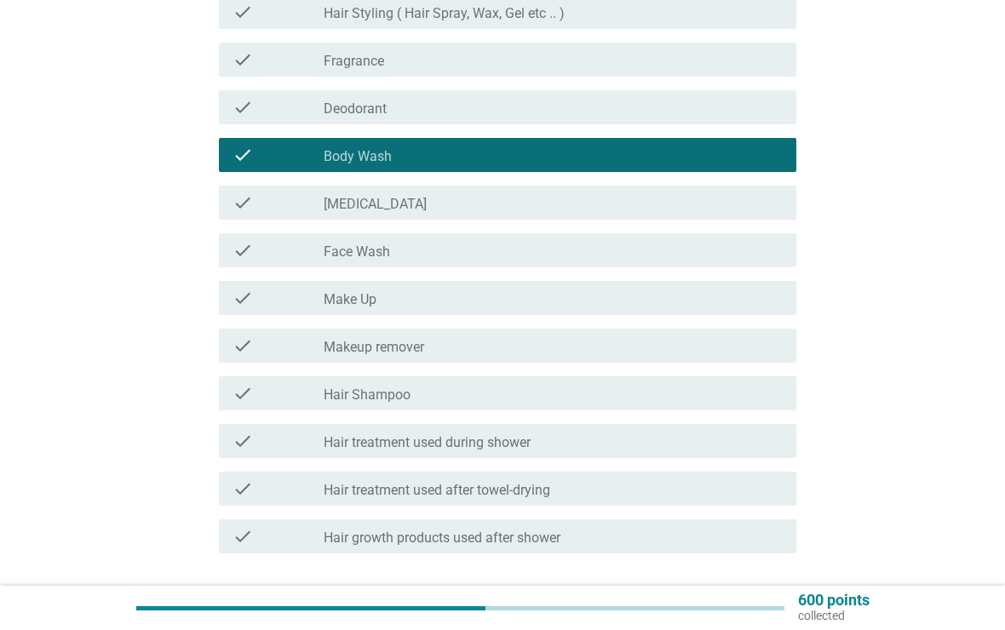
click at [298, 252] on div "check" at bounding box center [278, 250] width 92 height 20
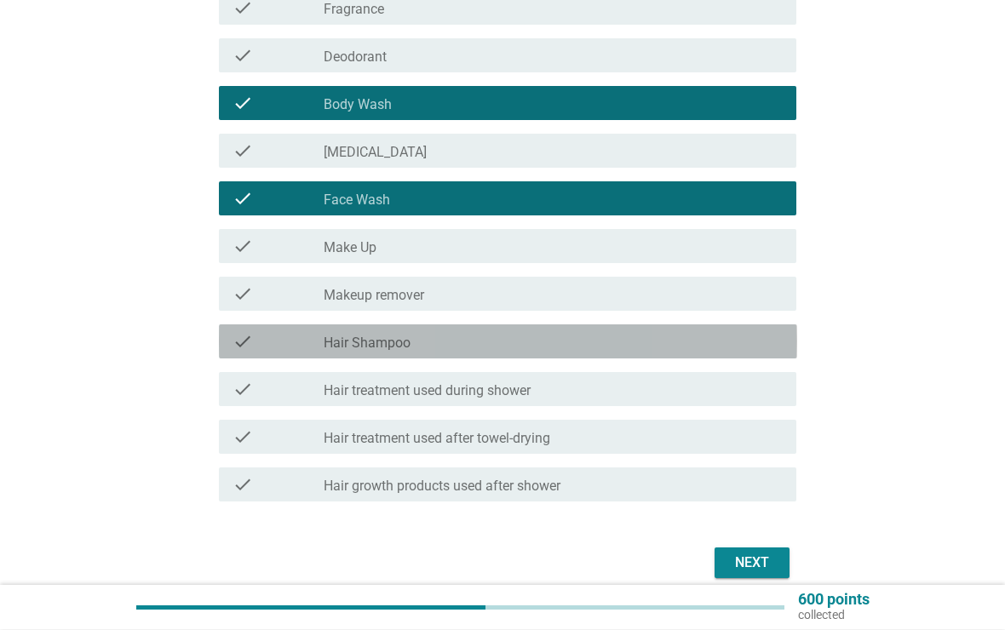
scroll to position [322, 0]
click at [297, 349] on div "check" at bounding box center [278, 341] width 92 height 20
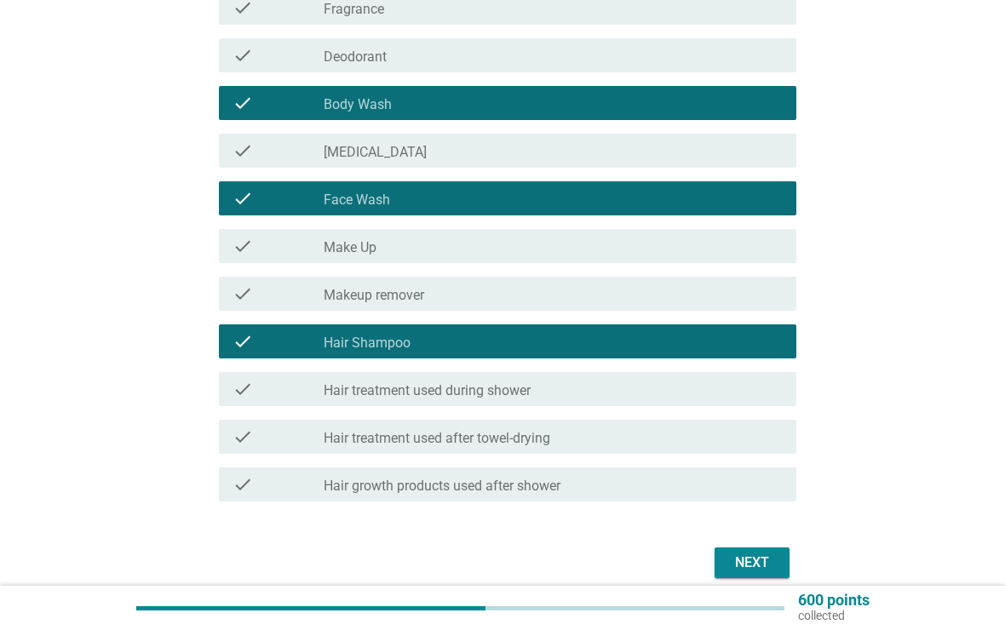
click at [727, 559] on button "Next" at bounding box center [751, 562] width 75 height 31
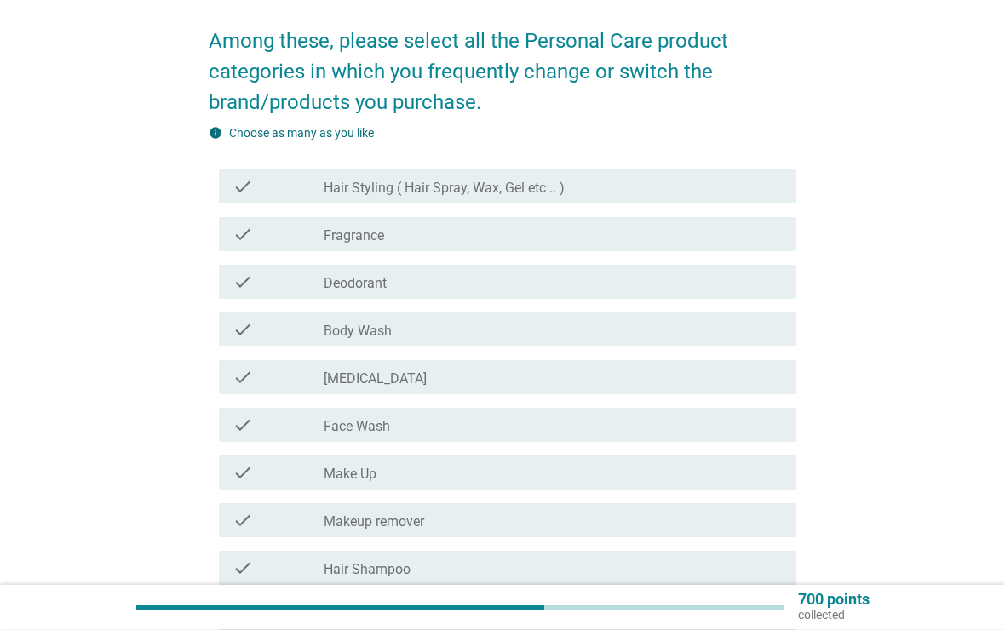
scroll to position [134, 0]
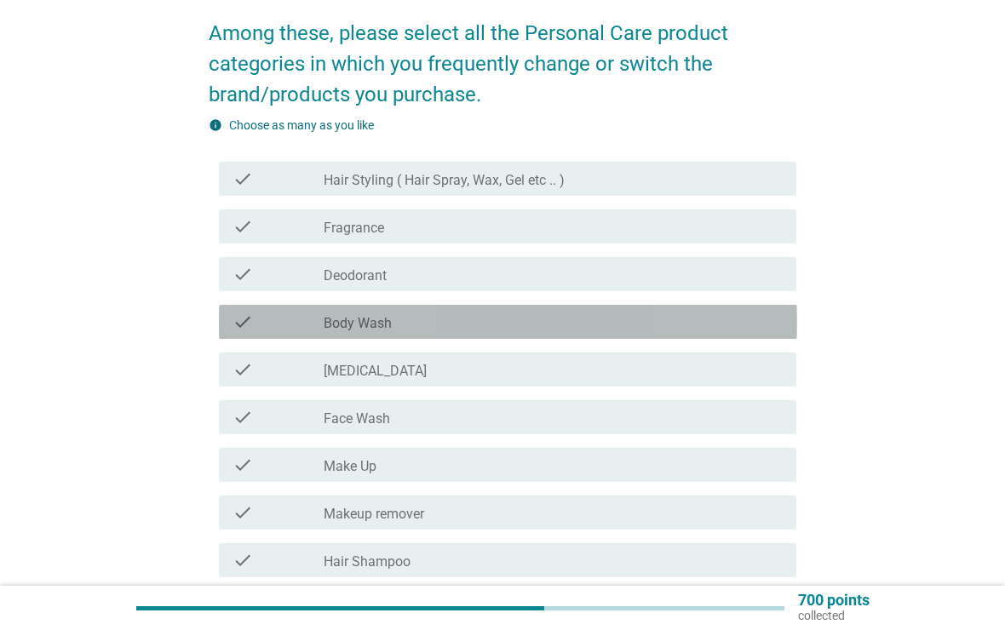
click at [281, 310] on div "check check_box_outline_blank Body Wash" at bounding box center [508, 322] width 578 height 34
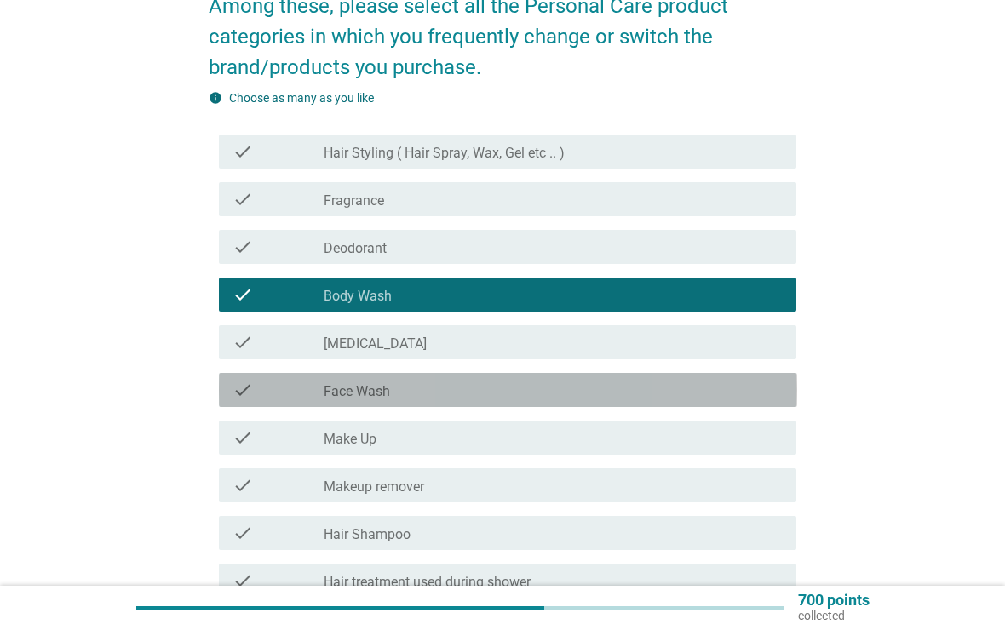
scroll to position [194, 0]
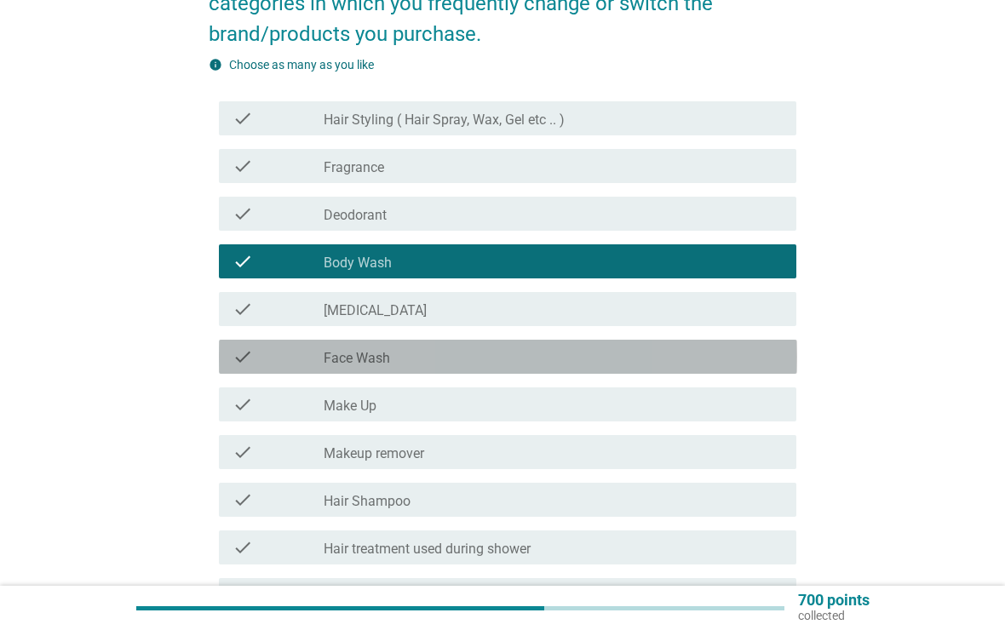
click at [288, 362] on div "check" at bounding box center [278, 357] width 92 height 20
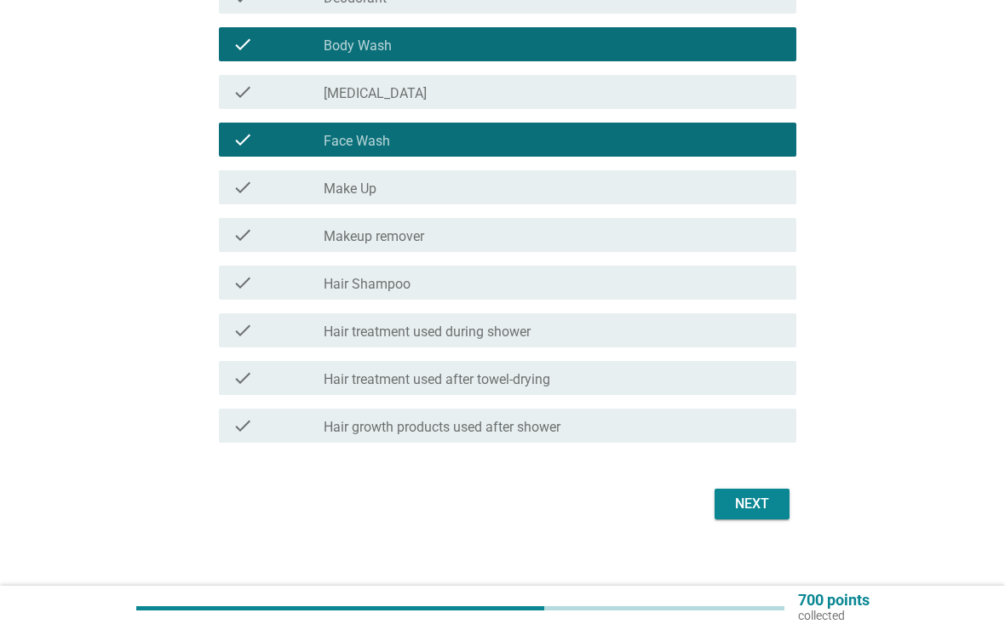
scroll to position [427, 0]
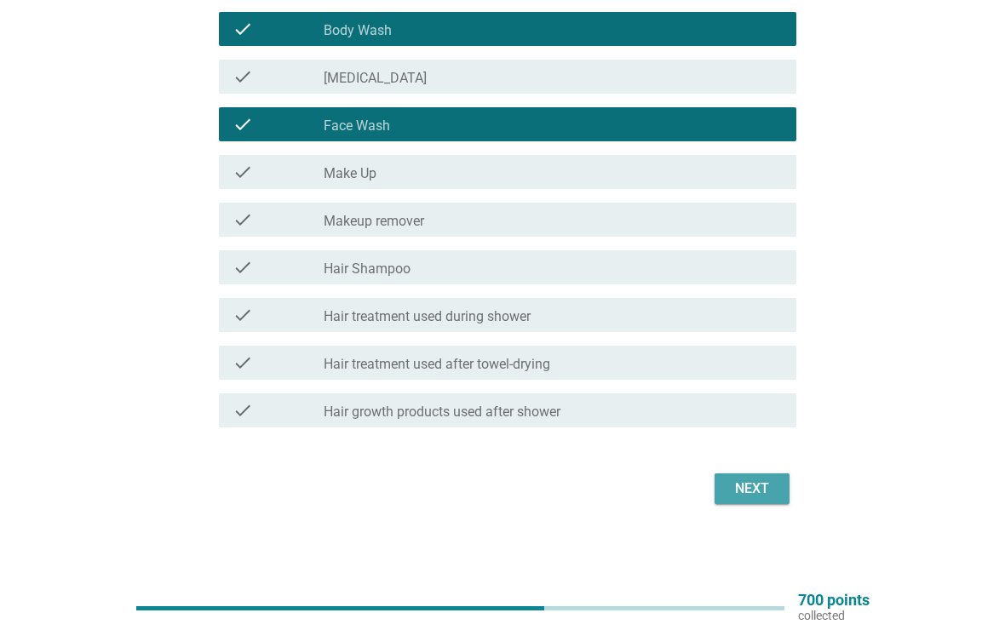
click at [754, 496] on div "Next" at bounding box center [752, 489] width 48 height 20
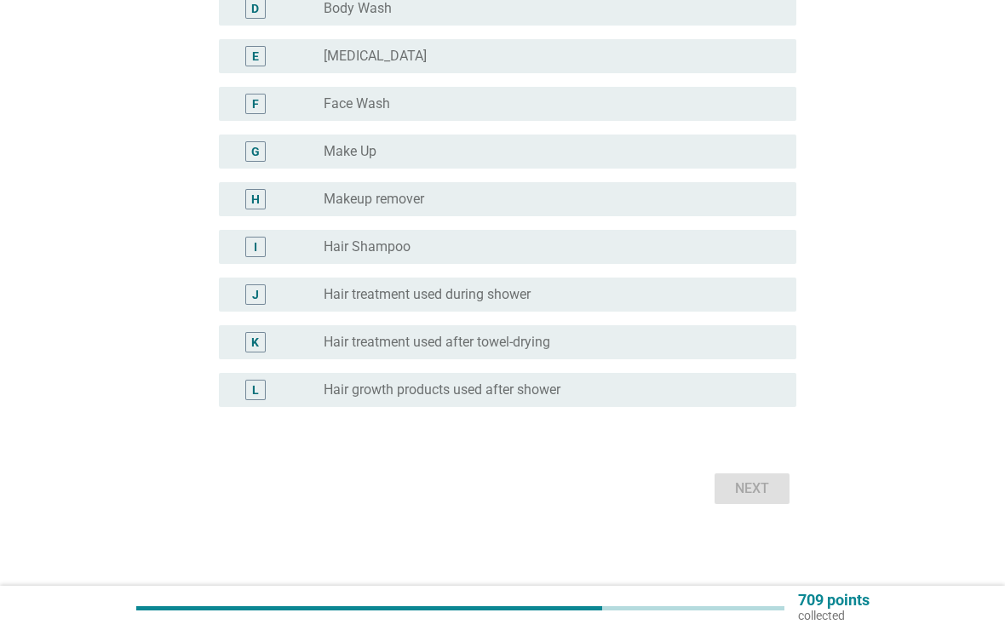
scroll to position [0, 0]
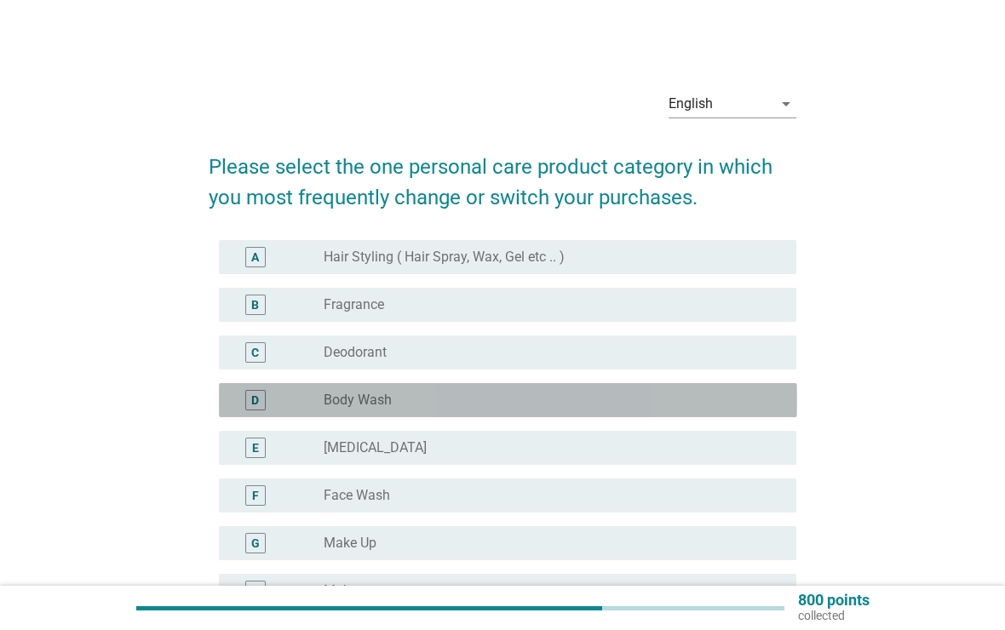
click at [289, 416] on div "D radio_button_unchecked Body Wash" at bounding box center [508, 400] width 578 height 34
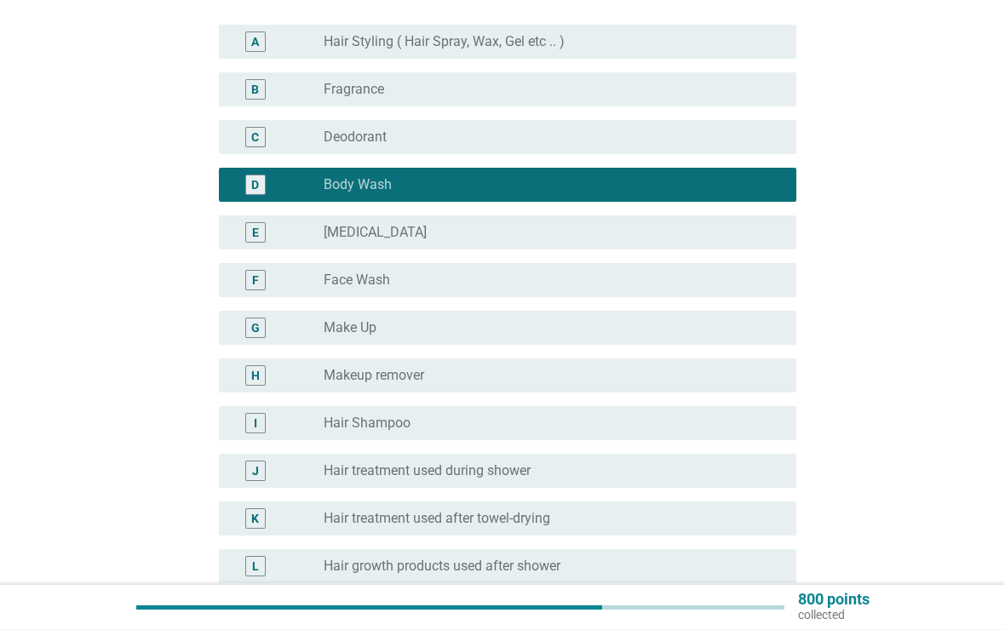
scroll to position [215, 0]
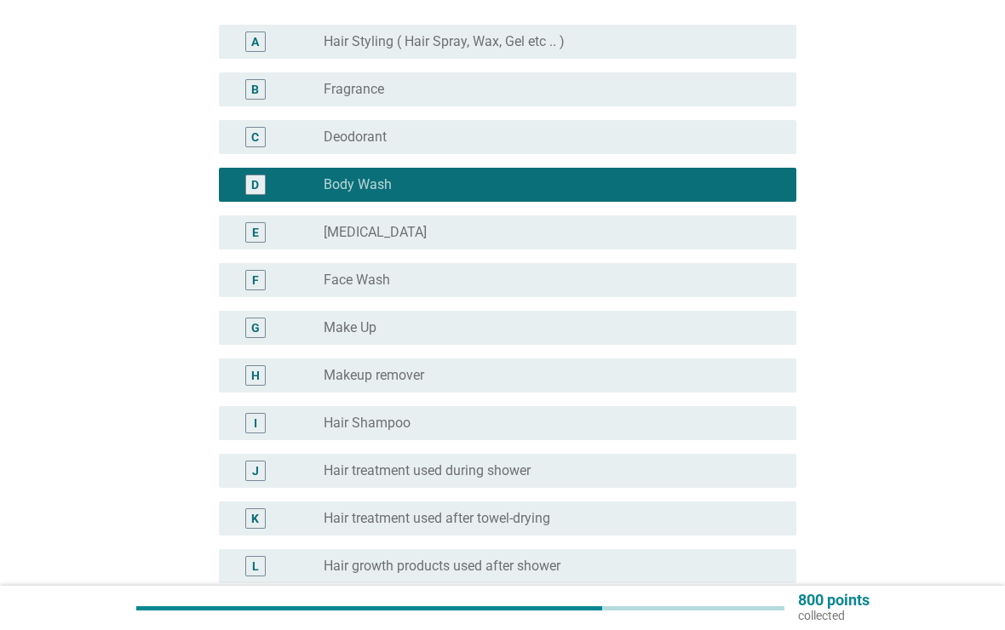
click at [307, 282] on div "F" at bounding box center [278, 280] width 92 height 20
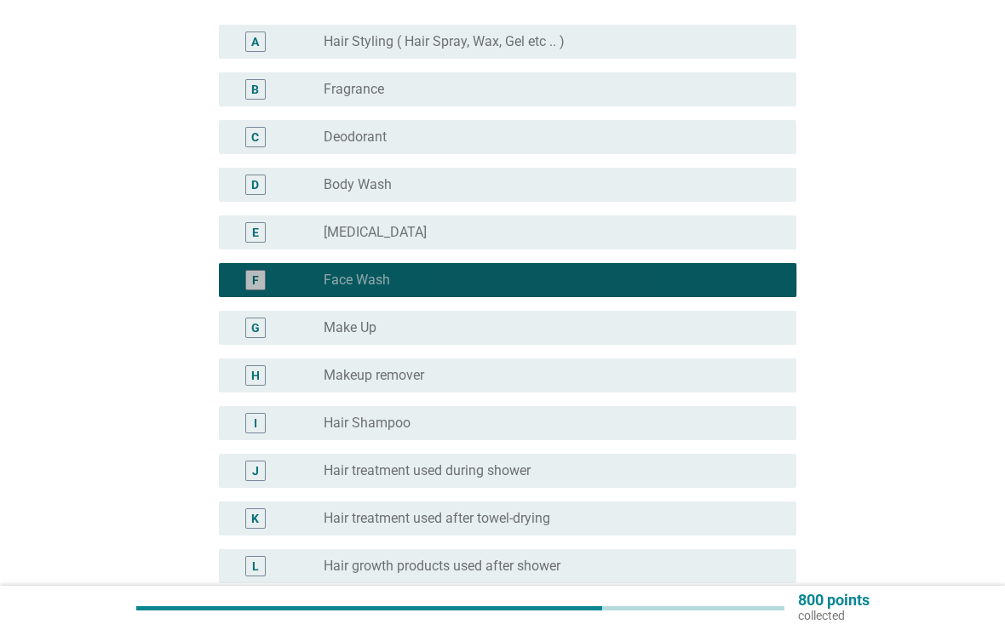
click at [298, 281] on div "F" at bounding box center [278, 280] width 92 height 20
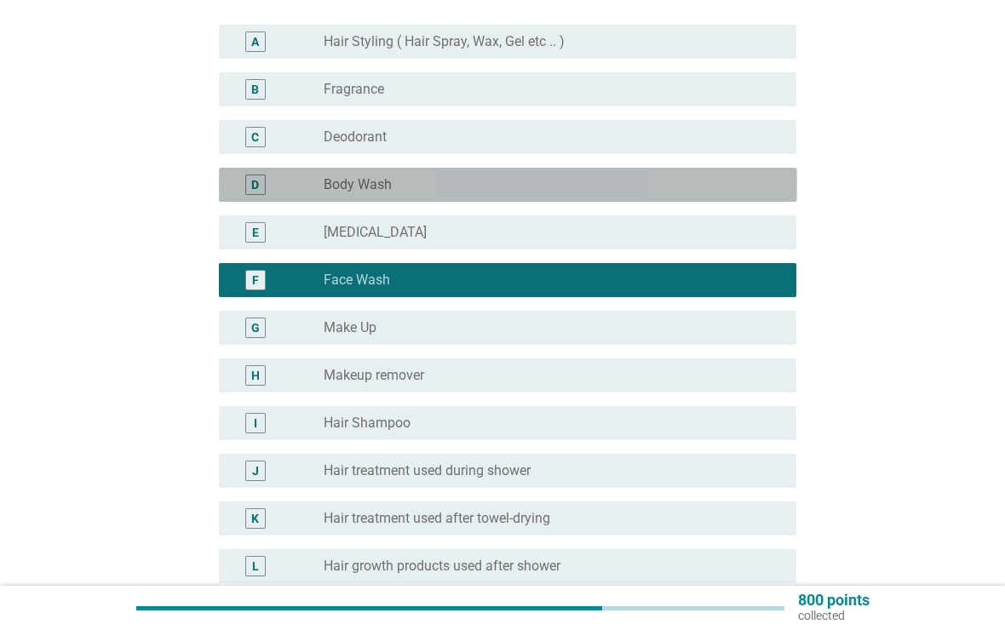
click at [273, 188] on div "D" at bounding box center [255, 185] width 46 height 20
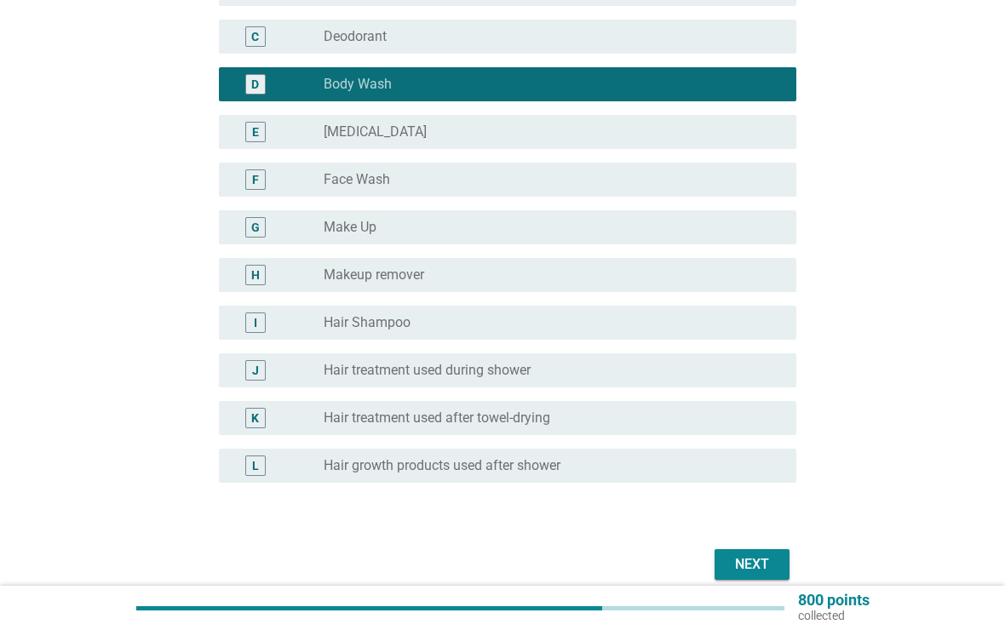
scroll to position [392, 0]
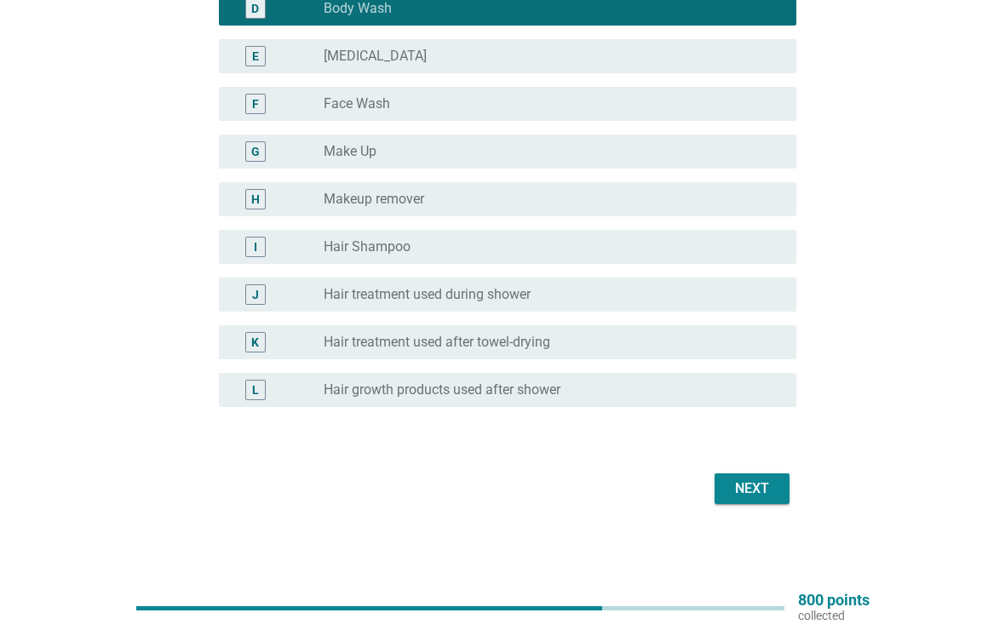
click at [752, 493] on div "Next" at bounding box center [752, 489] width 48 height 20
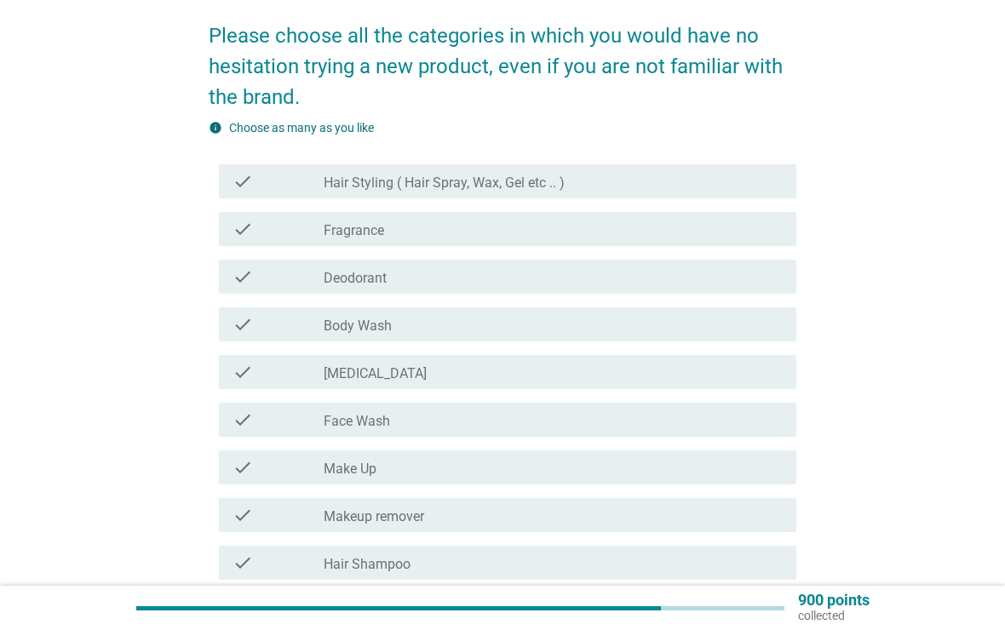
click at [307, 330] on div "check" at bounding box center [278, 324] width 92 height 20
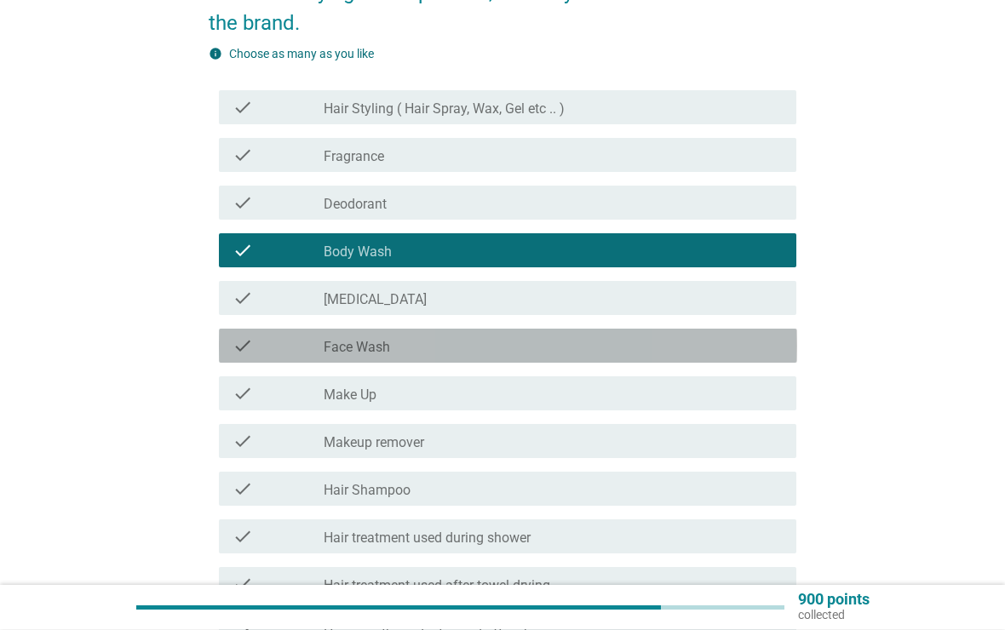
scroll to position [205, 0]
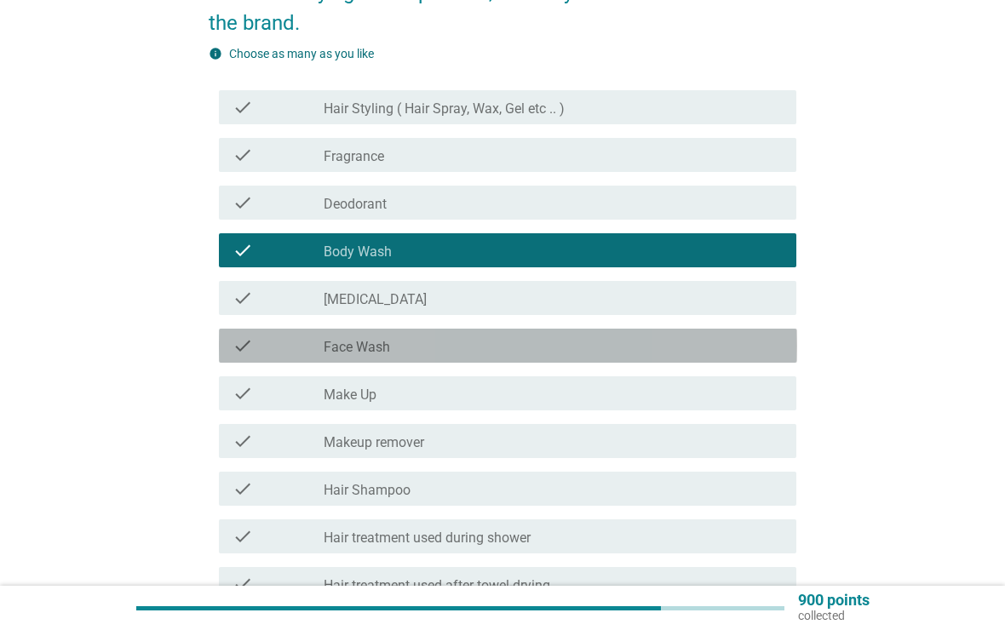
click at [312, 337] on div "check" at bounding box center [278, 345] width 92 height 20
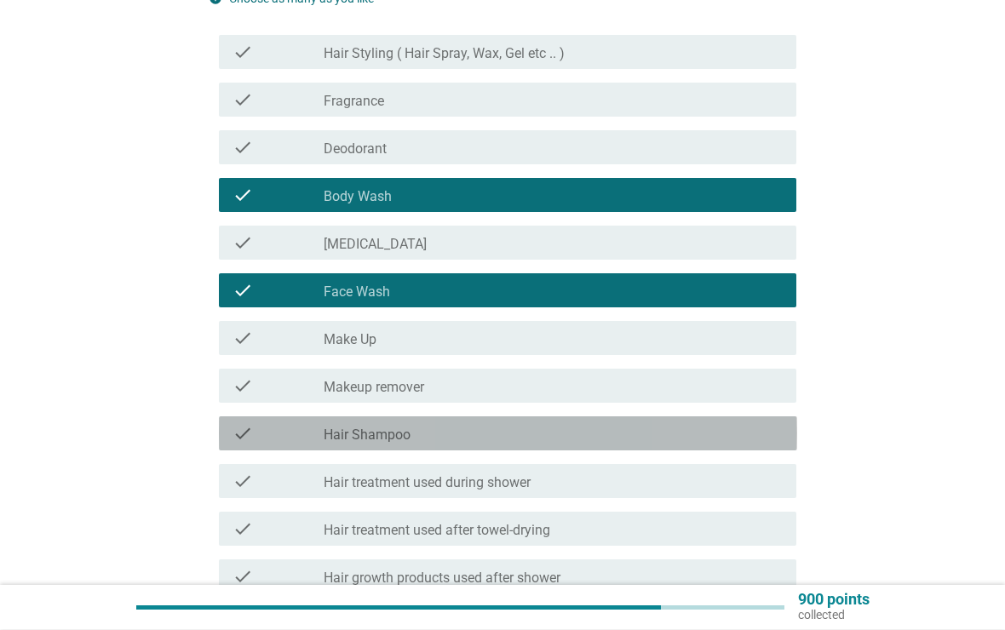
scroll to position [262, 0]
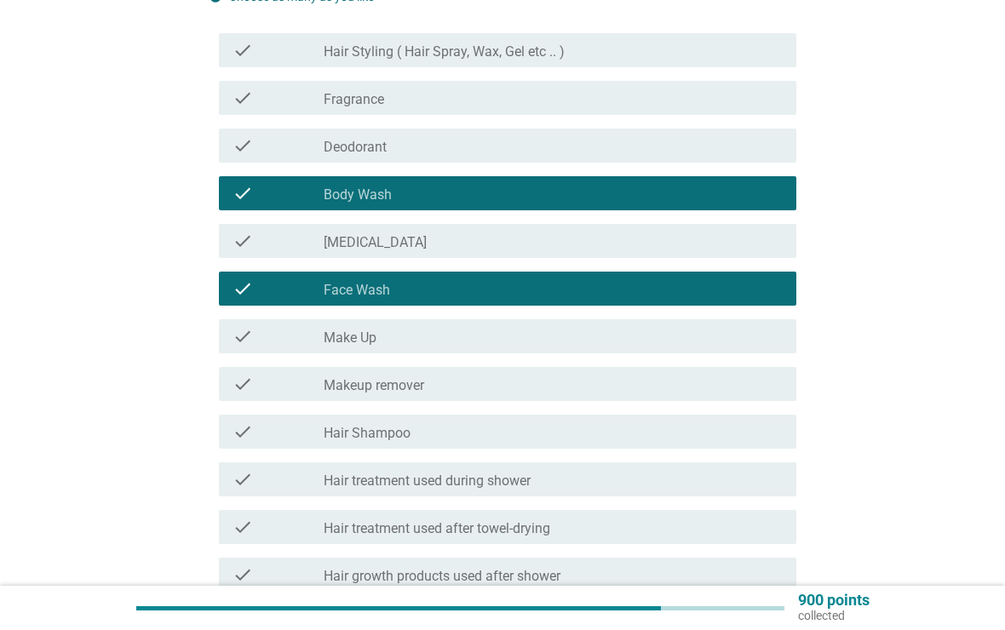
click at [316, 415] on div "check check_box_outline_blank Hair Shampoo" at bounding box center [508, 432] width 578 height 34
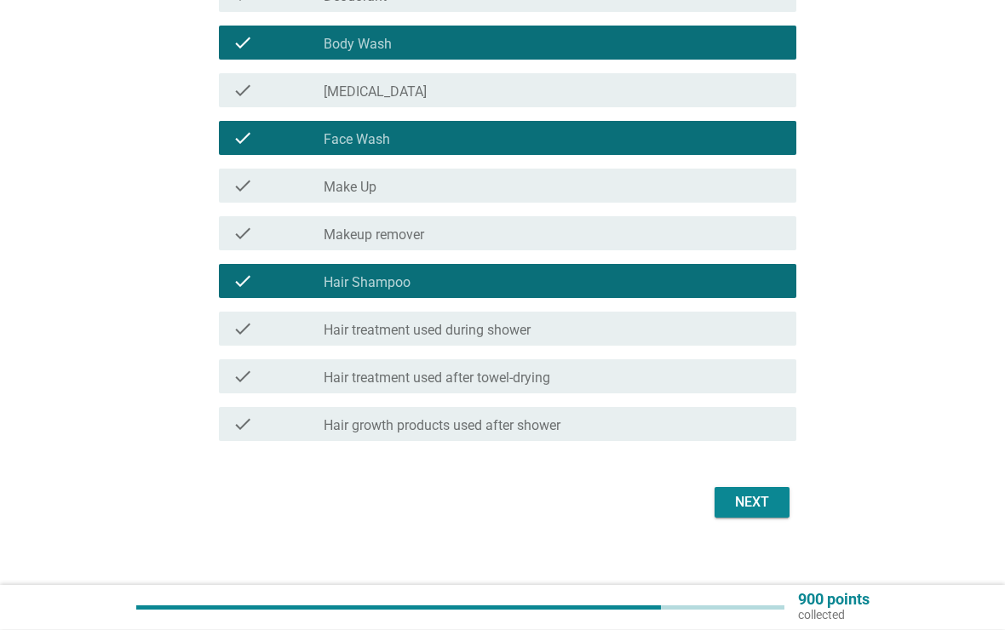
scroll to position [427, 0]
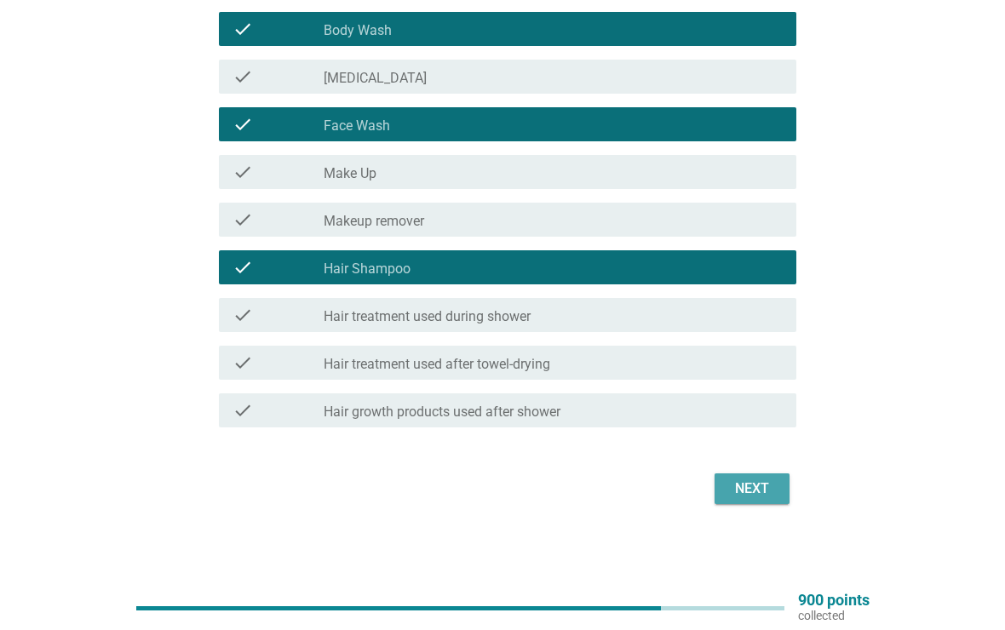
click at [767, 495] on div "Next" at bounding box center [752, 489] width 48 height 20
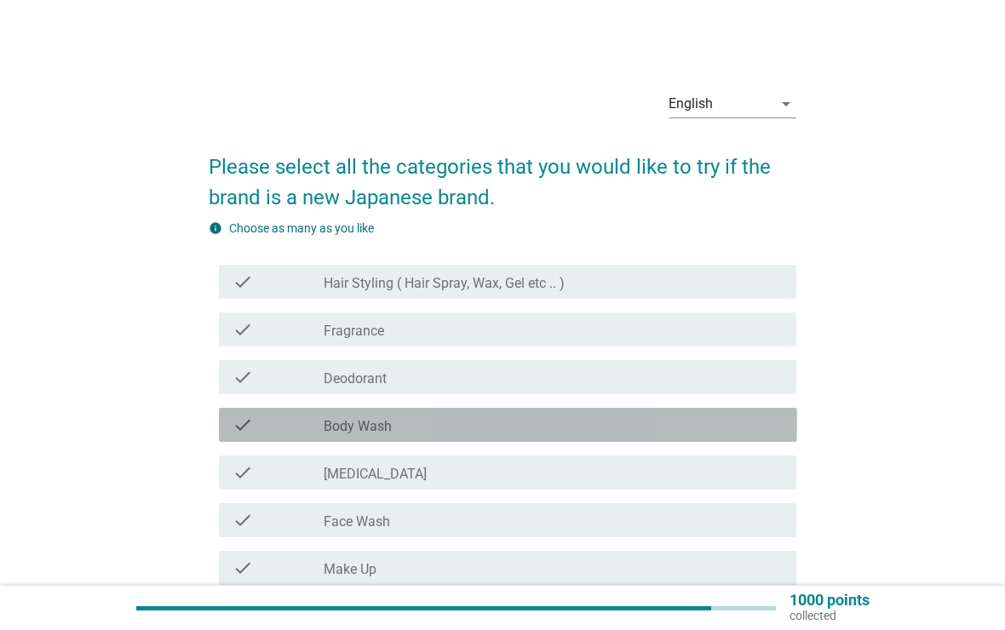
click at [311, 422] on div "check" at bounding box center [278, 425] width 92 height 20
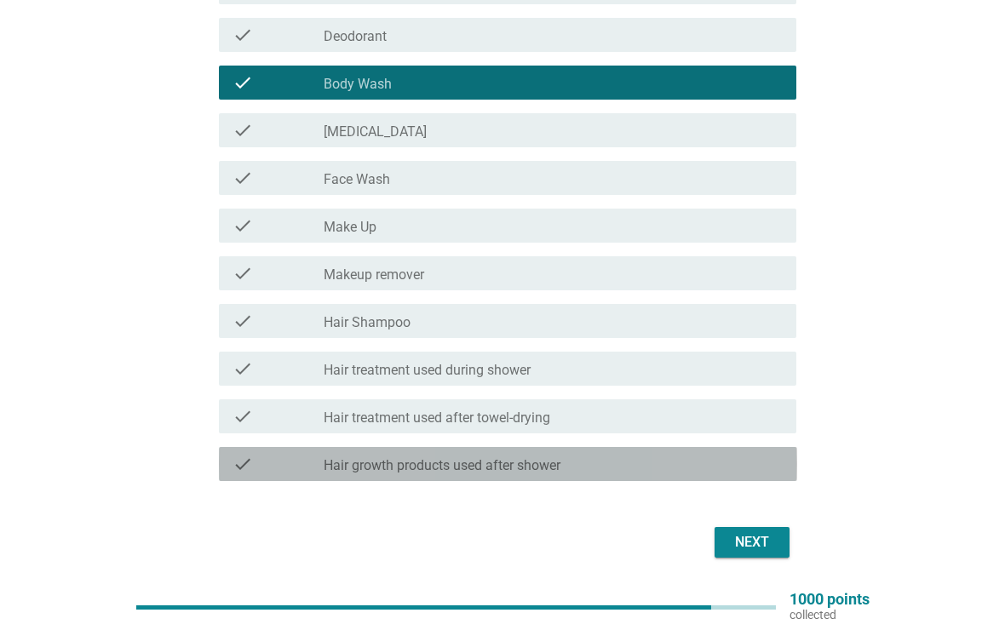
scroll to position [341, 0]
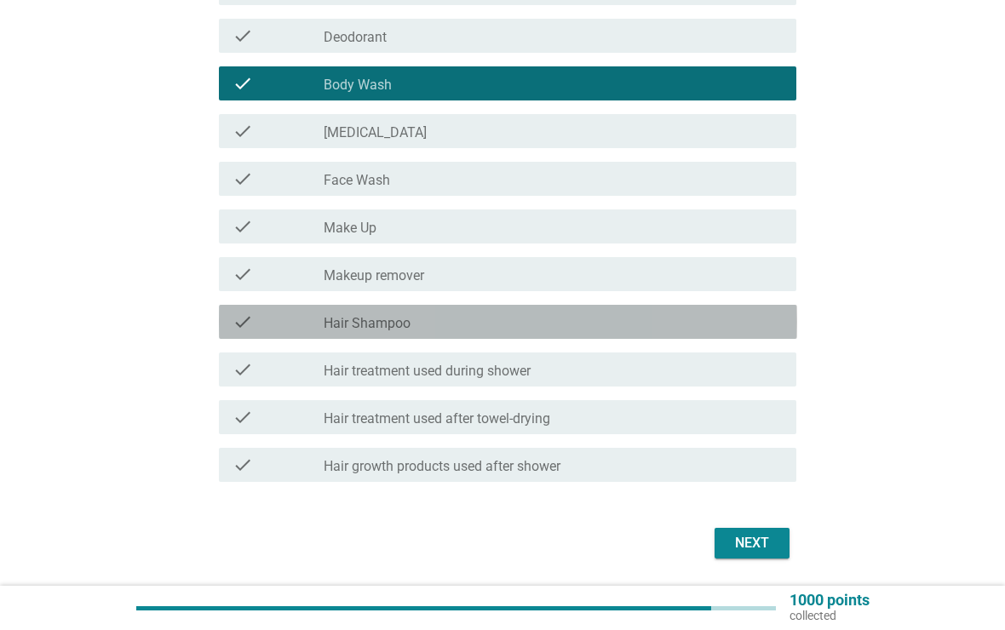
click at [317, 328] on div "check" at bounding box center [278, 322] width 92 height 20
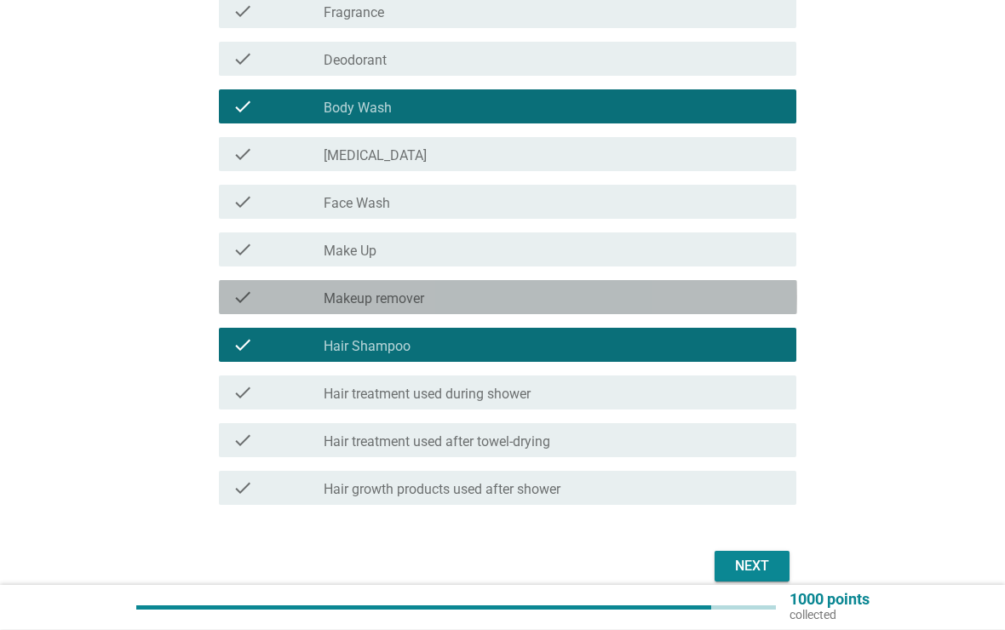
scroll to position [282, 0]
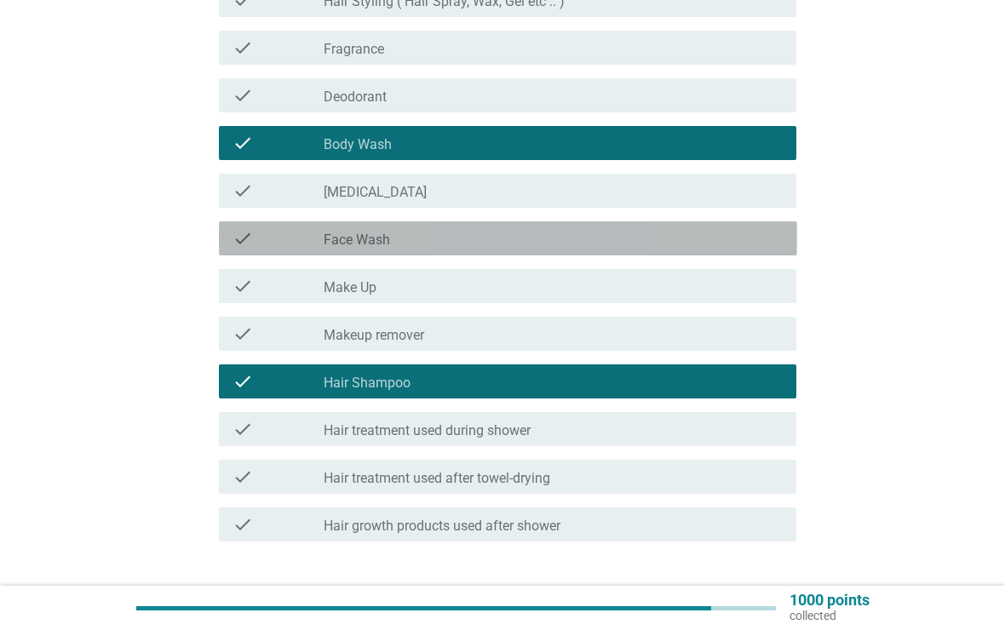
click at [298, 228] on div "check" at bounding box center [278, 238] width 92 height 20
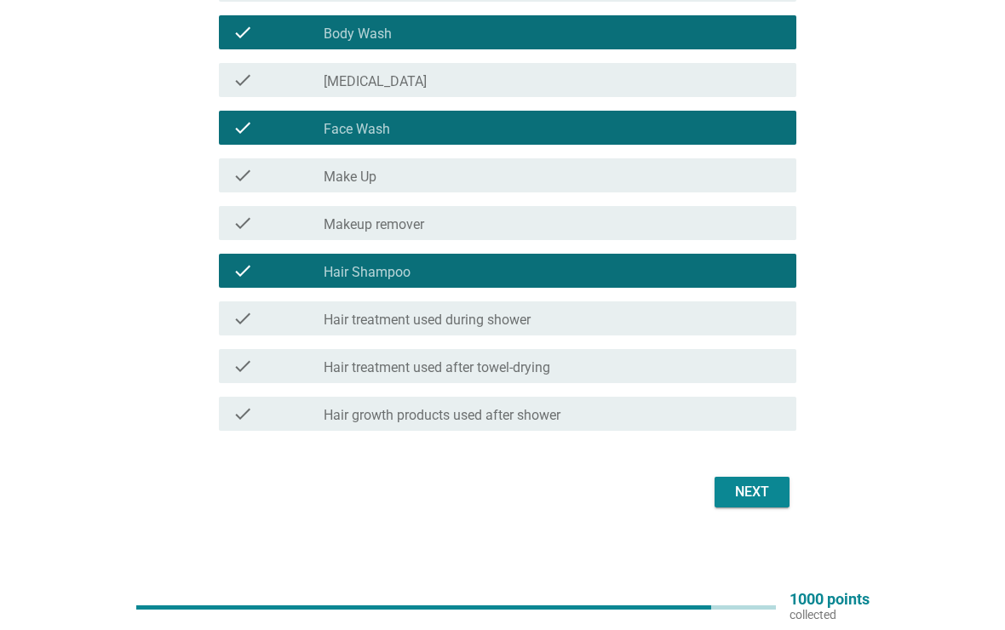
scroll to position [393, 0]
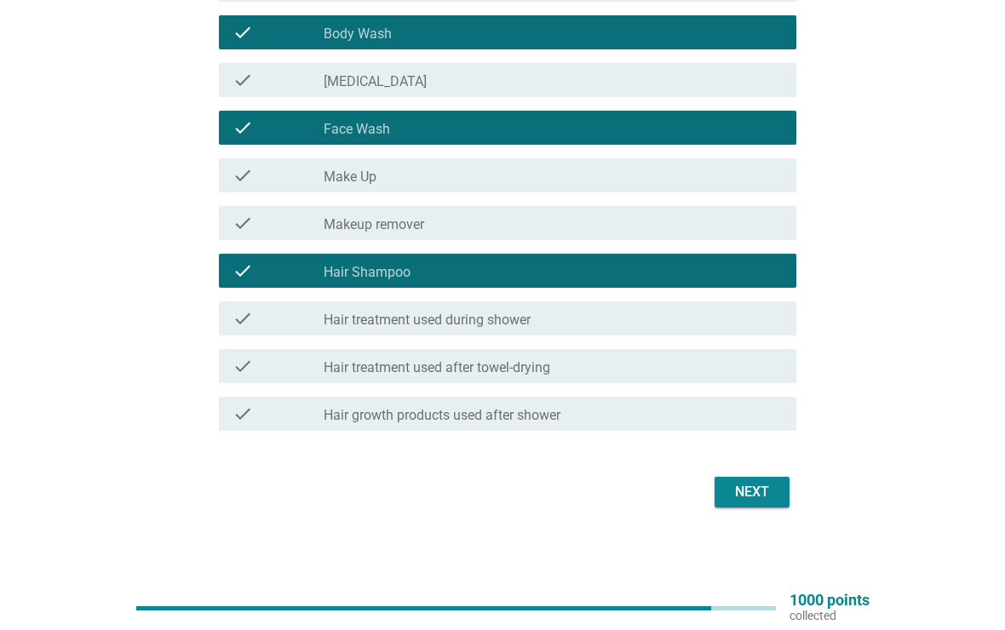
click at [760, 492] on div "Next" at bounding box center [752, 492] width 48 height 20
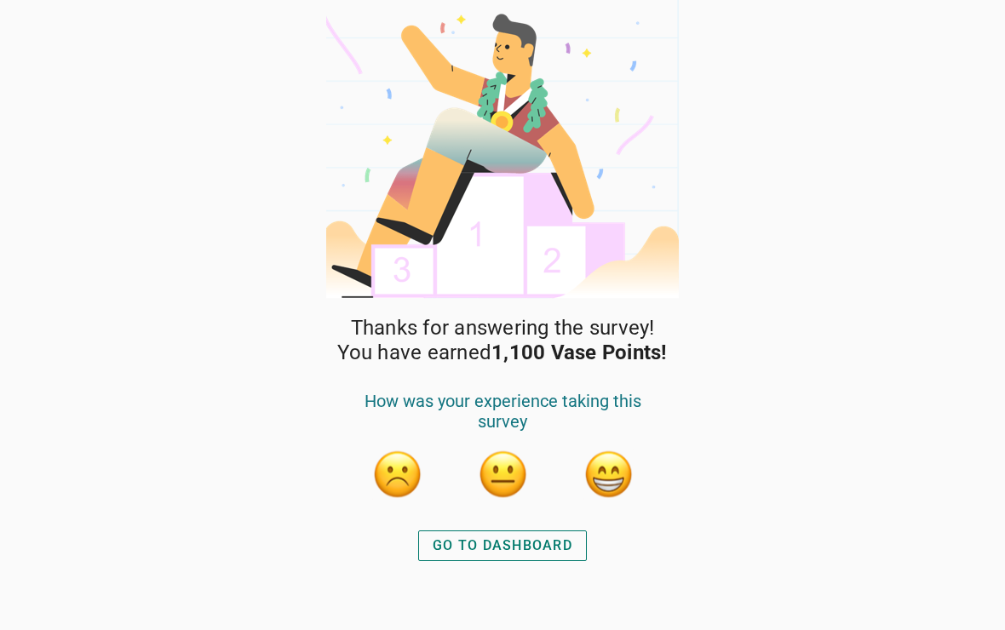
click at [624, 472] on button "button" at bounding box center [607, 474] width 51 height 51
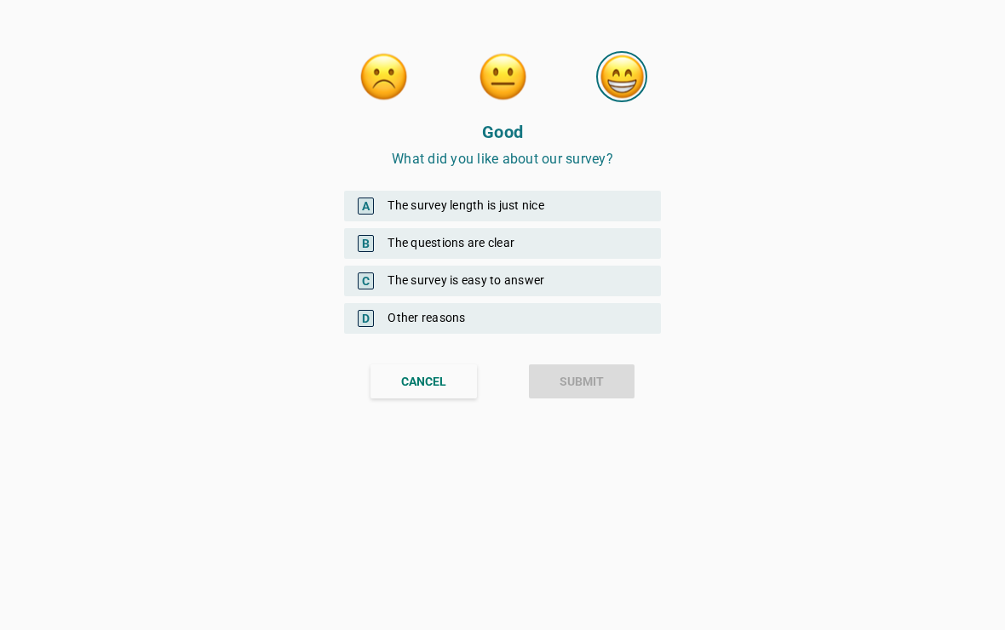
click at [611, 277] on div "C The survey is easy to answer" at bounding box center [502, 281] width 317 height 31
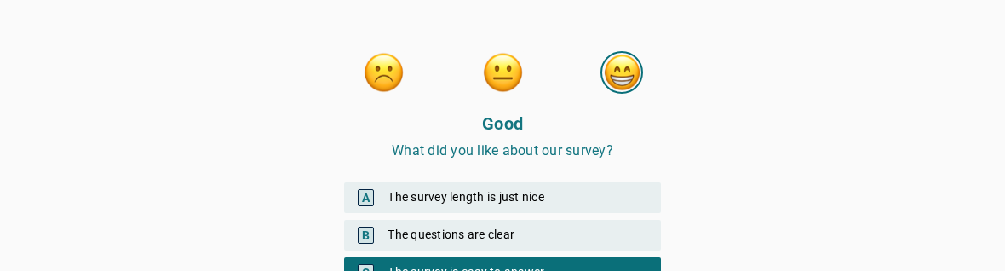
click at [771, 187] on div "Good What did you like about our survey? A The survey length is just nice B The…" at bounding box center [502, 253] width 1005 height 507
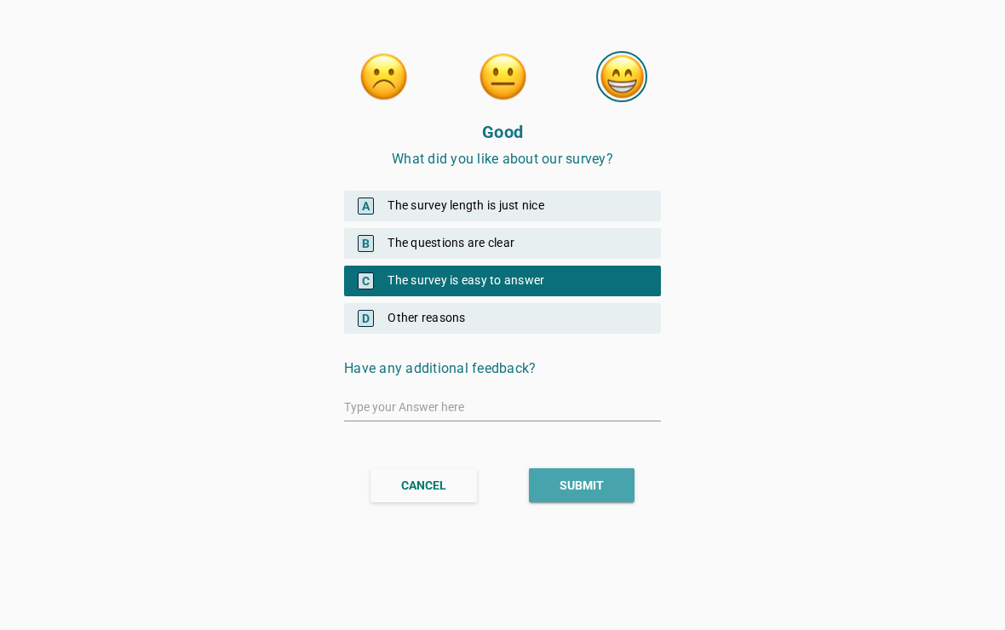
click at [616, 478] on button "SUBMIT" at bounding box center [582, 485] width 106 height 34
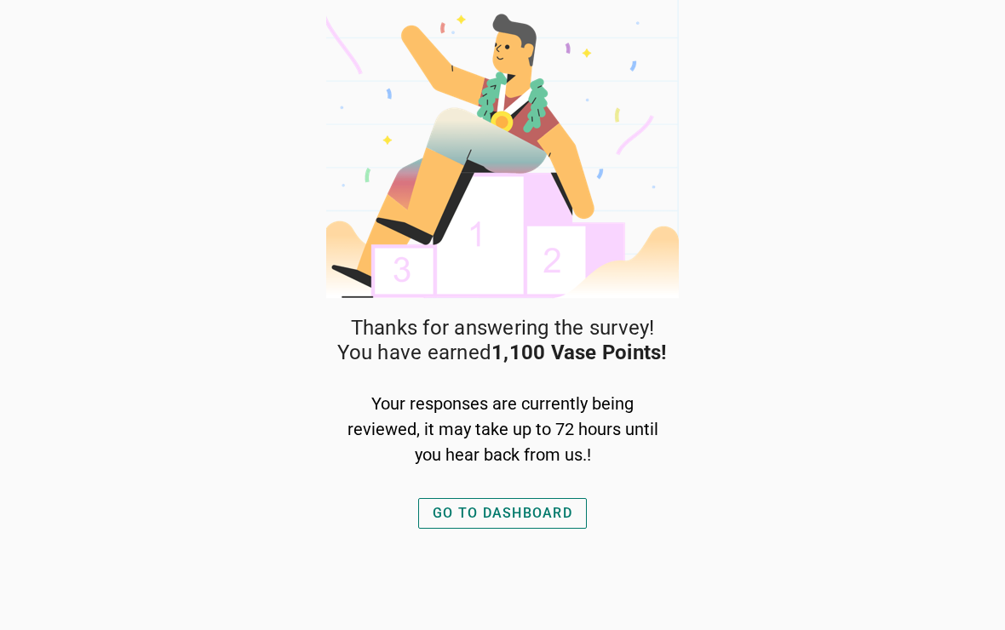
click at [553, 517] on div "GO TO DASHBOARD" at bounding box center [503, 513] width 140 height 20
